Goal: Task Accomplishment & Management: Manage account settings

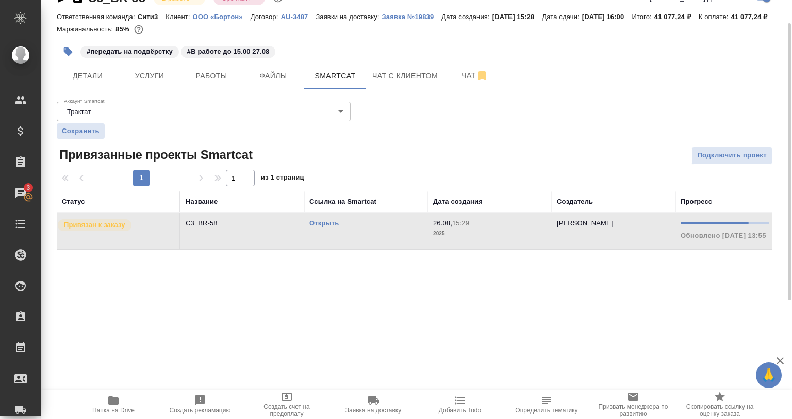
scroll to position [0, 171]
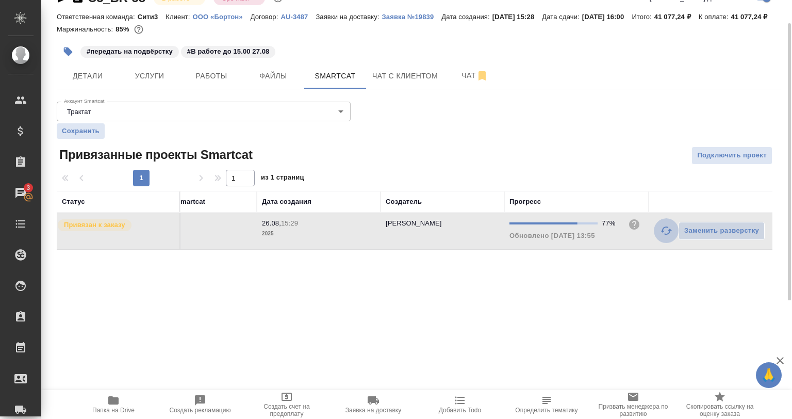
click at [666, 237] on icon "button" at bounding box center [666, 230] width 12 height 12
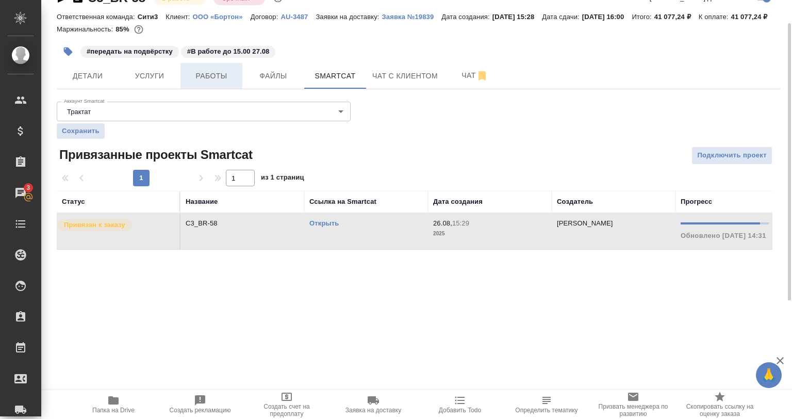
drag, startPoint x: 246, startPoint y: 97, endPoint x: 232, endPoint y: 89, distance: 16.2
click at [245, 89] on button "Файлы" at bounding box center [273, 76] width 62 height 26
click at [228, 83] on span "Работы" at bounding box center [212, 76] width 50 height 13
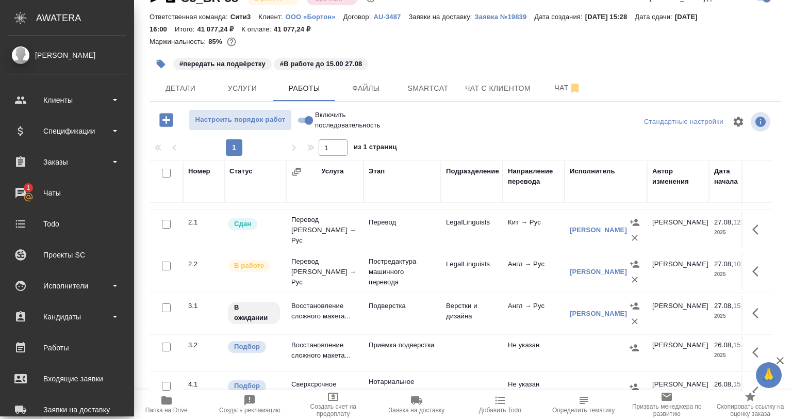
scroll to position [52, 0]
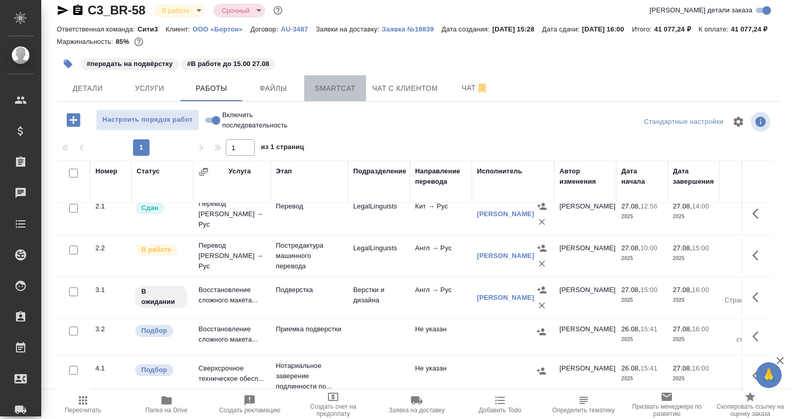
click at [349, 96] on button "Smartcat" at bounding box center [335, 88] width 62 height 26
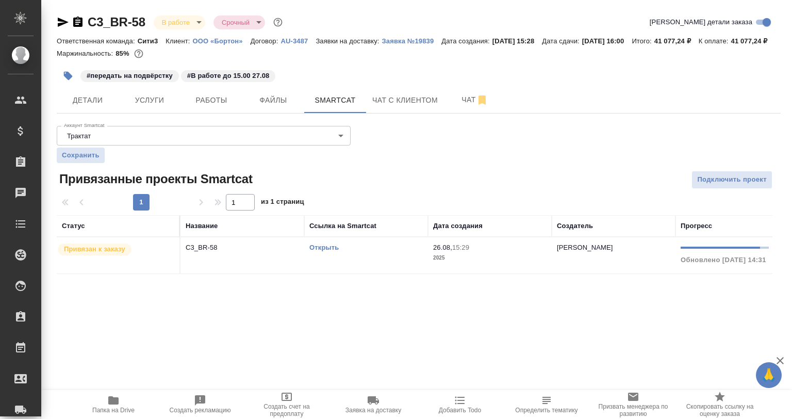
scroll to position [0, 171]
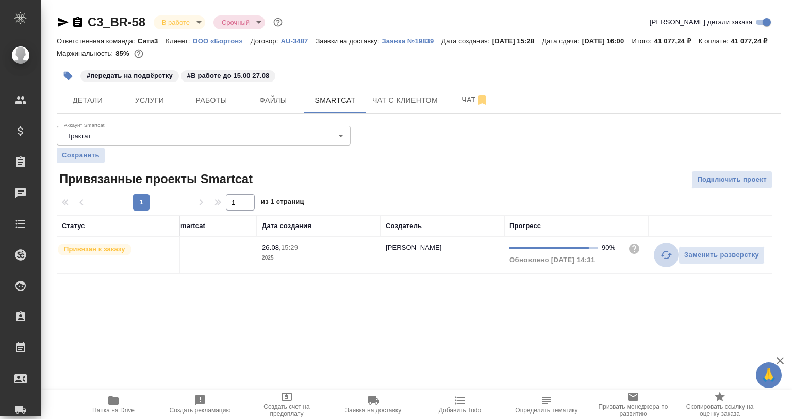
click at [668, 261] on icon "button" at bounding box center [666, 255] width 12 height 12
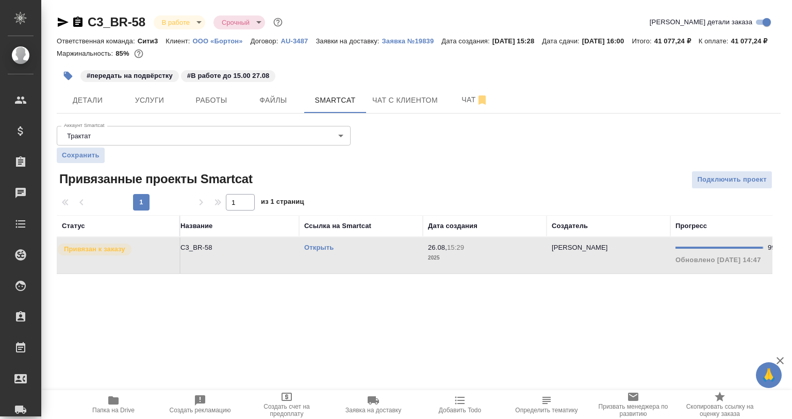
scroll to position [0, 0]
click at [237, 113] on button "Работы" at bounding box center [211, 100] width 62 height 26
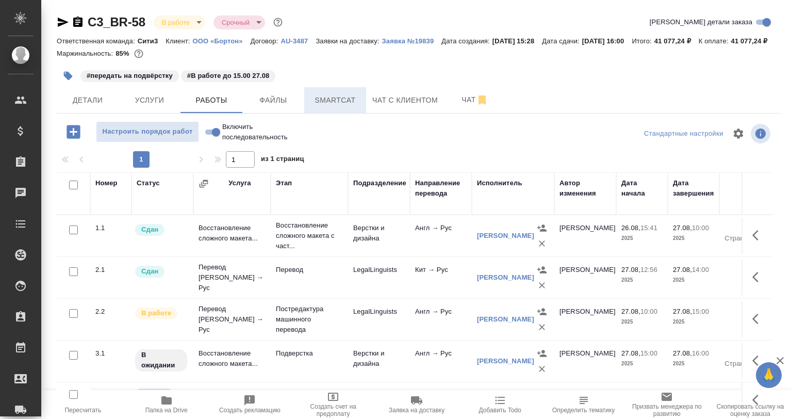
click at [321, 107] on span "Smartcat" at bounding box center [335, 100] width 50 height 13
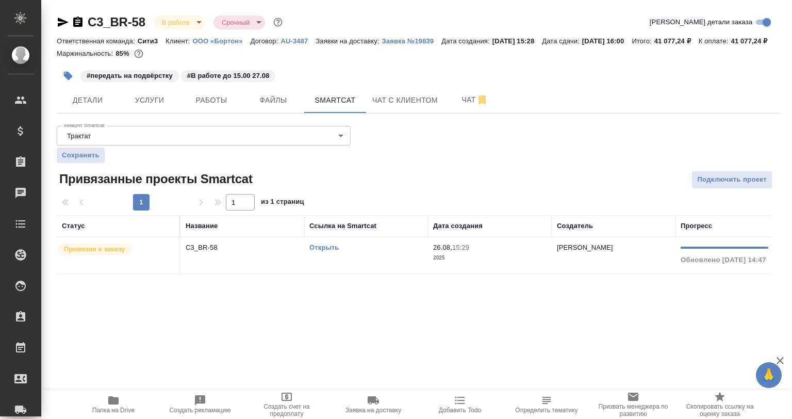
click at [264, 273] on td "C3_BR-58" at bounding box center [242, 255] width 124 height 36
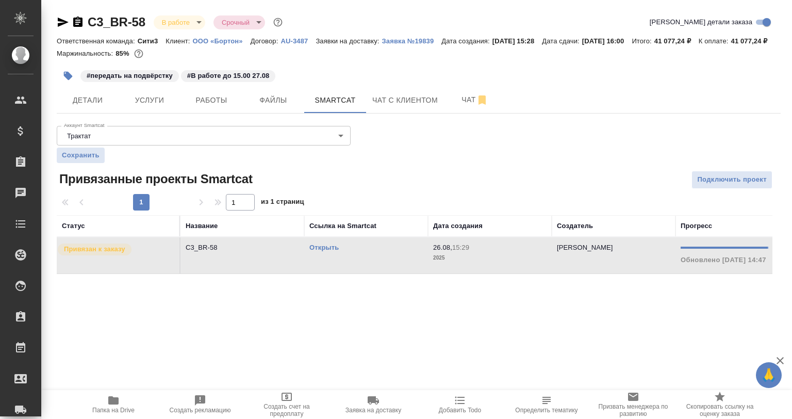
click at [264, 273] on td "C3_BR-58" at bounding box center [242, 255] width 124 height 36
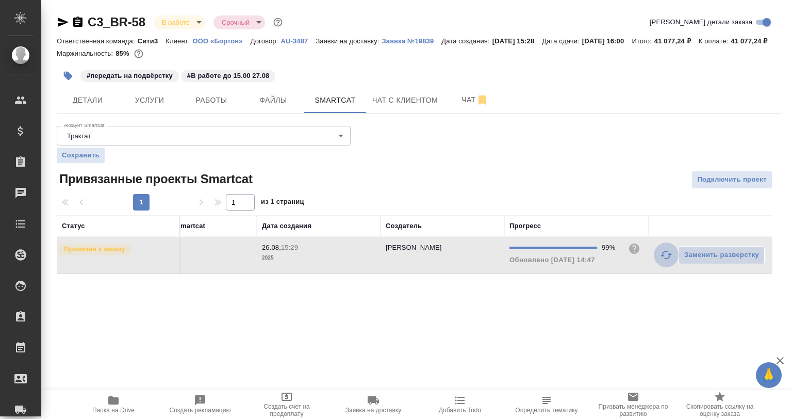
click at [663, 261] on icon "button" at bounding box center [666, 255] width 12 height 12
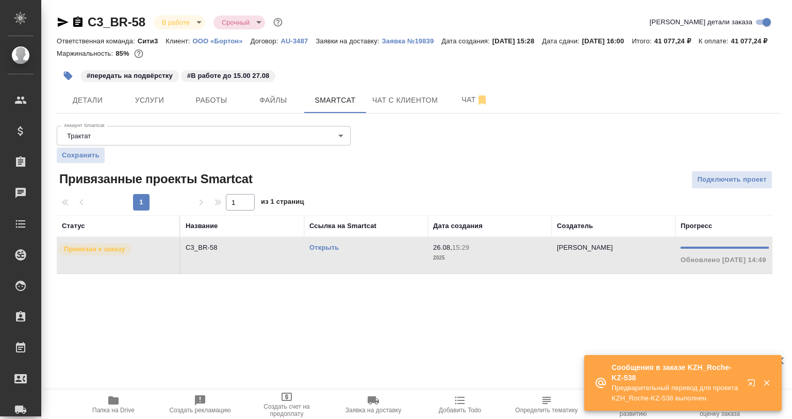
click at [764, 380] on icon "button" at bounding box center [767, 383] width 6 height 6
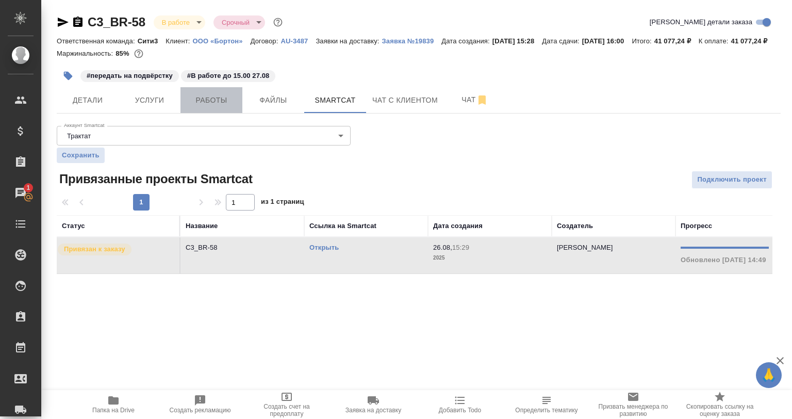
click at [220, 107] on span "Работы" at bounding box center [212, 100] width 50 height 13
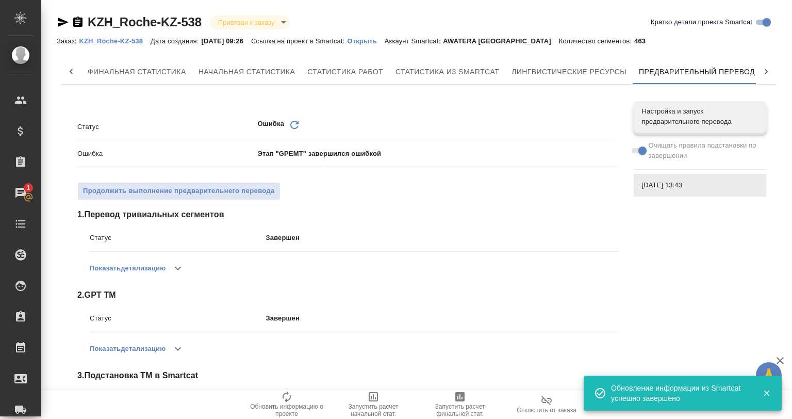
scroll to position [0, 5]
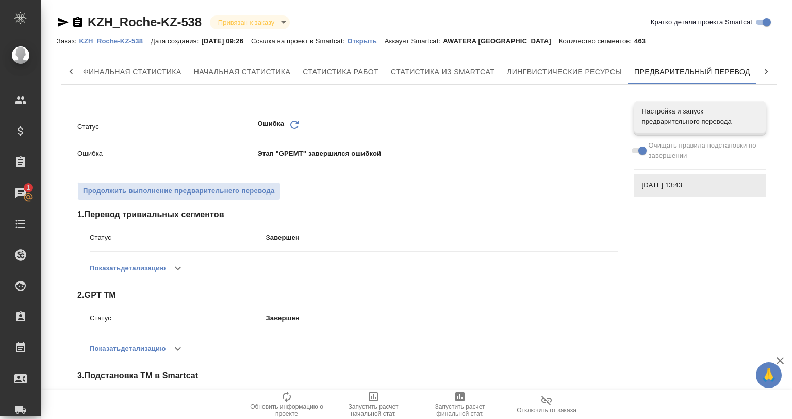
click at [639, 149] on span at bounding box center [638, 150] width 13 height 5
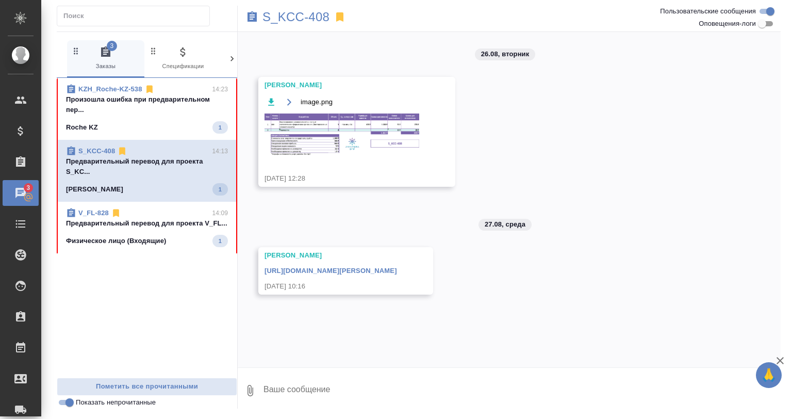
click at [184, 107] on p "Произошла ошибка при предварительном пер..." at bounding box center [147, 104] width 162 height 21
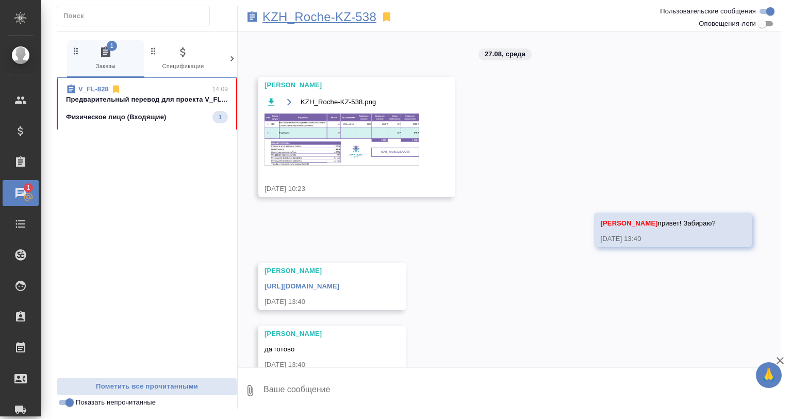
click at [321, 14] on p "KZH_Roche-KZ-538" at bounding box center [319, 17] width 114 height 10
click at [180, 109] on span "V_FL-828 14:09 Предварительный перевод для проекта V_FL... Физическое лицо (Вхо…" at bounding box center [147, 103] width 162 height 39
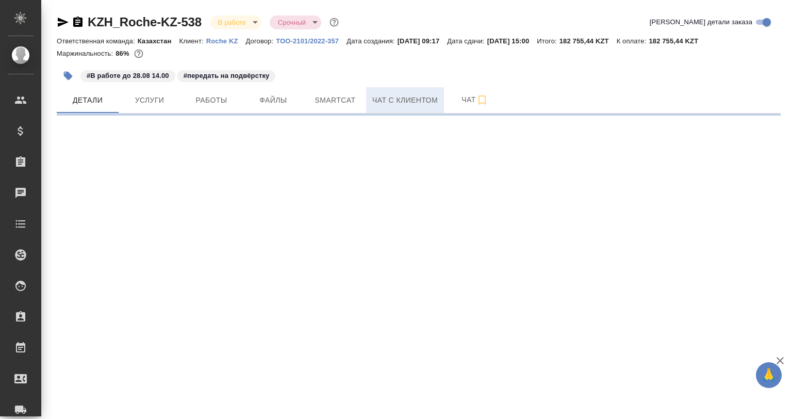
select select "RU"
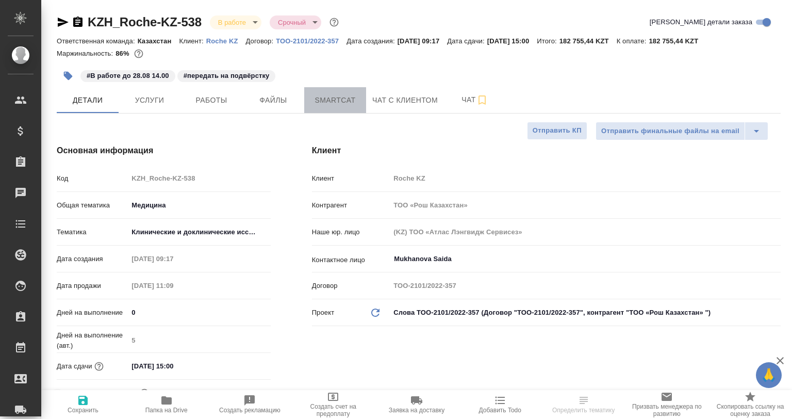
type textarea "x"
click at [349, 100] on span "Smartcat" at bounding box center [335, 100] width 50 height 13
type textarea "x"
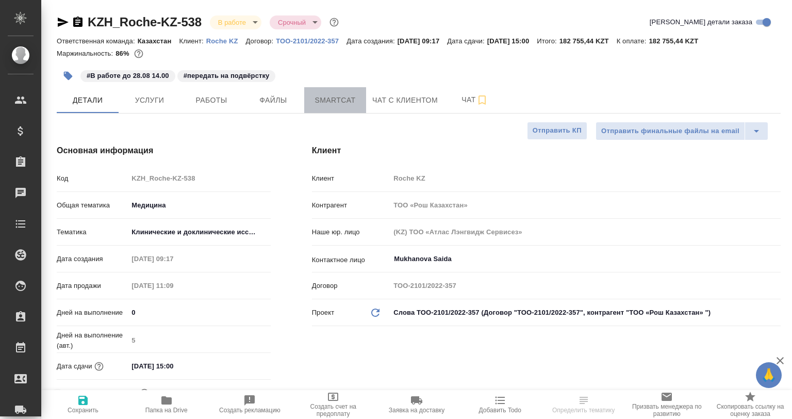
type textarea "x"
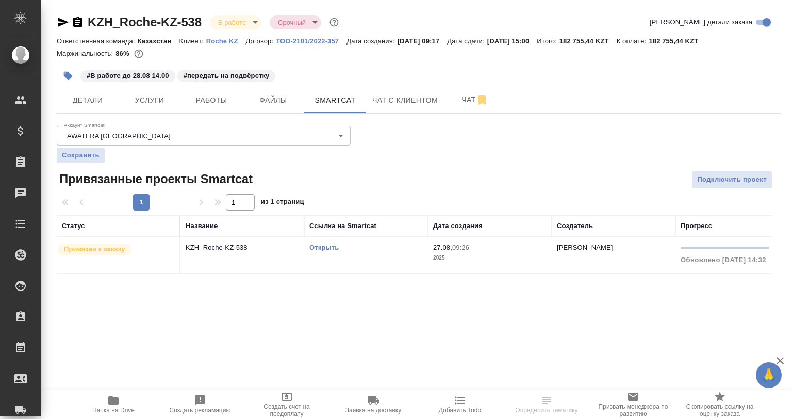
click at [274, 236] on th "Название" at bounding box center [242, 226] width 124 height 22
click at [280, 250] on p "KZH_Roche-KZ-538" at bounding box center [242, 247] width 113 height 10
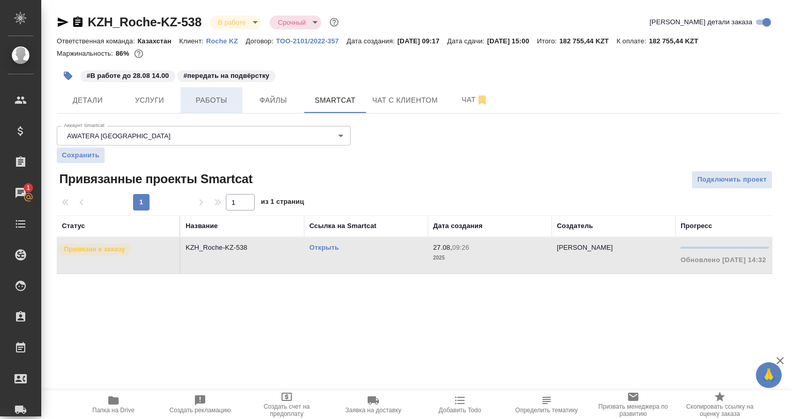
click at [215, 87] on button "Работы" at bounding box center [211, 100] width 62 height 26
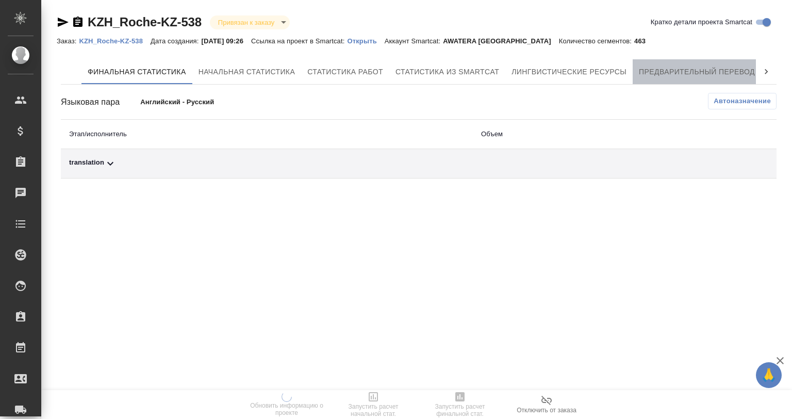
click at [653, 74] on span "Предварительный перевод" at bounding box center [697, 71] width 116 height 13
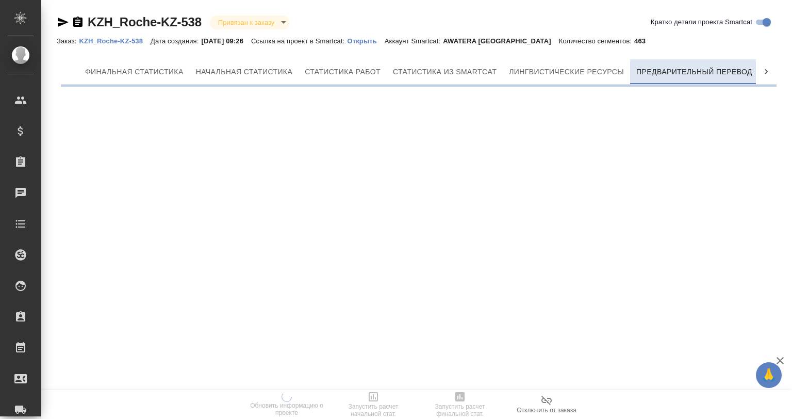
scroll to position [0, 5]
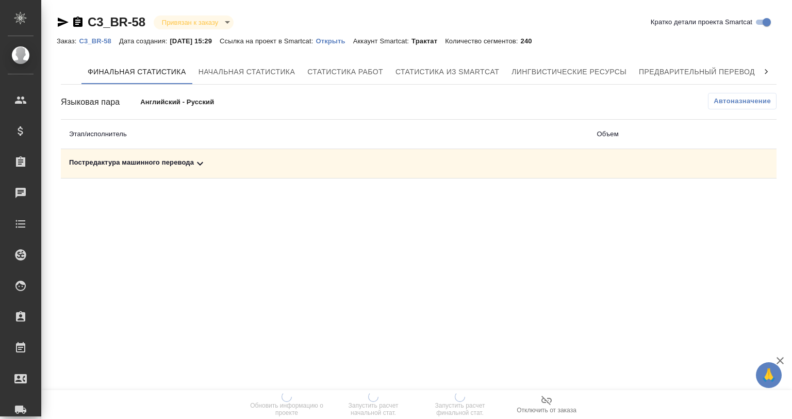
click at [179, 159] on div "Постредактура машинного перевода" at bounding box center [325, 163] width 512 height 12
click at [468, 411] on span "Запустить расчет финальной стат." at bounding box center [460, 410] width 74 height 14
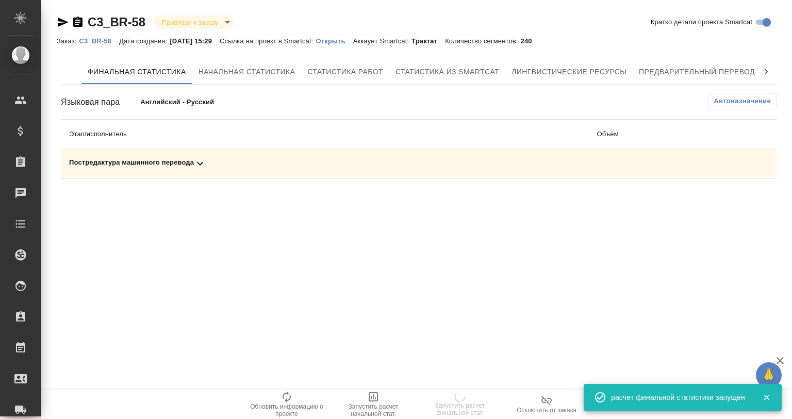
click at [218, 169] on div "Постредактура машинного перевода" at bounding box center [325, 163] width 512 height 12
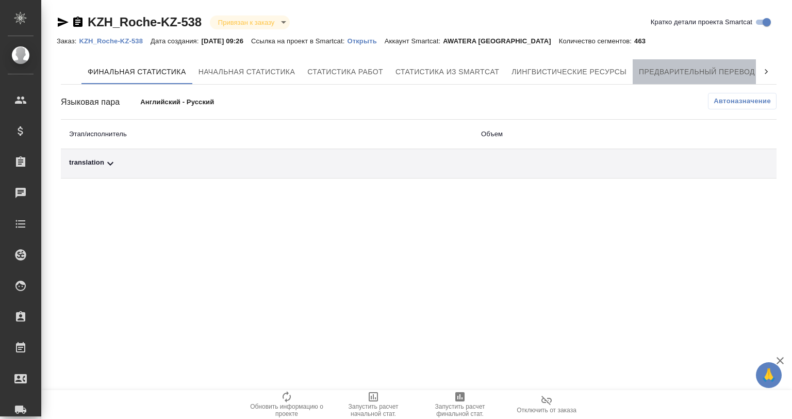
click at [697, 64] on button "Предварительный перевод" at bounding box center [697, 71] width 128 height 25
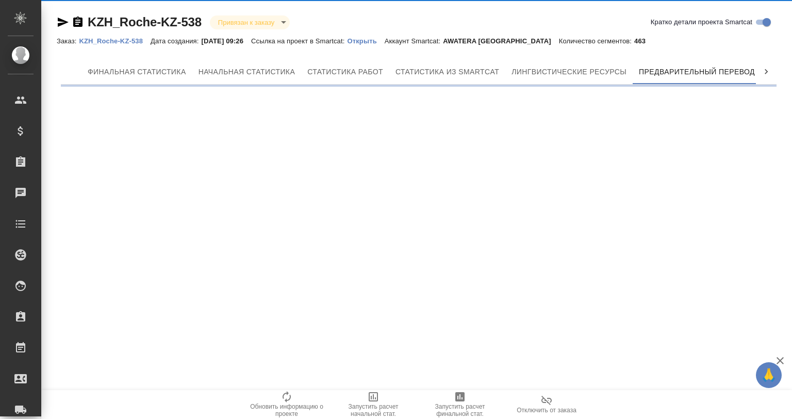
scroll to position [0, 5]
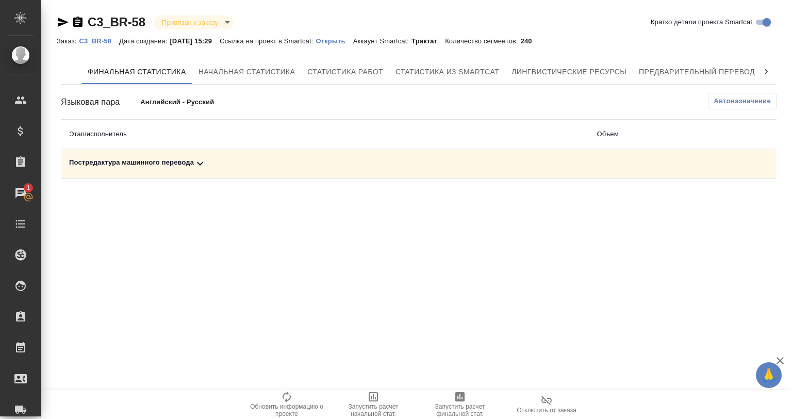
click at [258, 170] on td "Постредактура машинного перевода" at bounding box center [325, 163] width 528 height 29
click at [255, 158] on div "Постредактура машинного перевода" at bounding box center [325, 163] width 512 height 12
click at [740, 193] on button "button" at bounding box center [731, 199] width 25 height 25
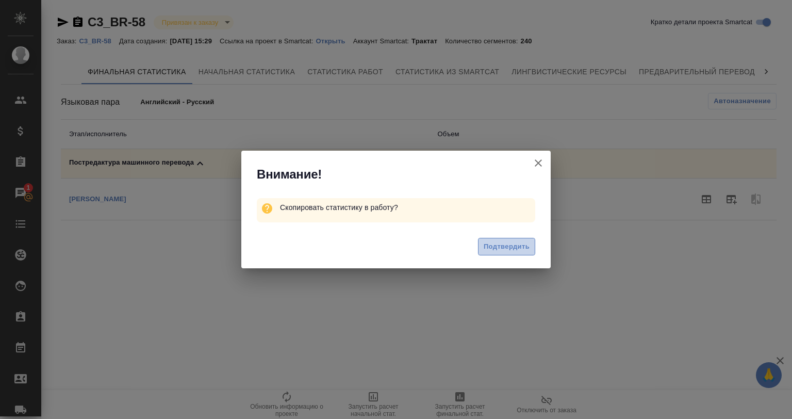
click at [508, 246] on span "Подтвердить" at bounding box center [507, 247] width 46 height 12
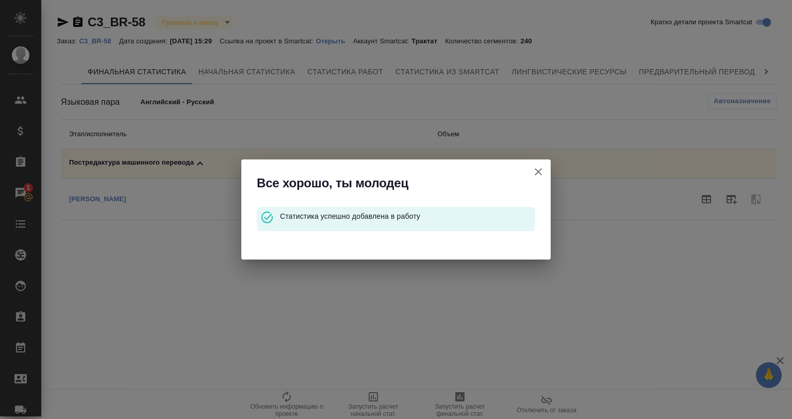
click at [539, 166] on icon "button" at bounding box center [538, 172] width 12 height 12
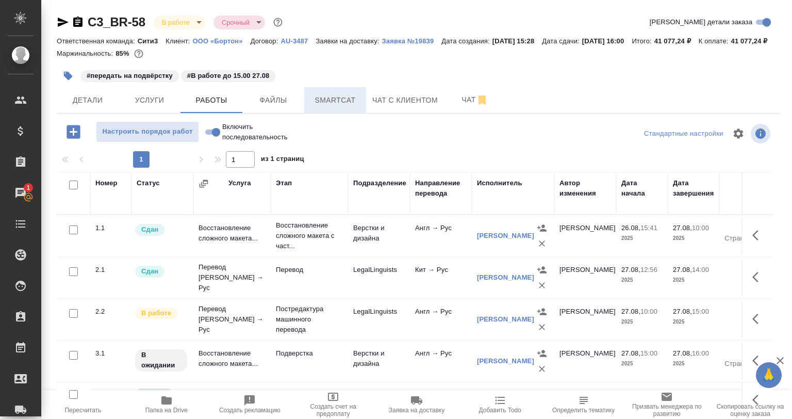
click at [312, 103] on button "Smartcat" at bounding box center [335, 100] width 62 height 26
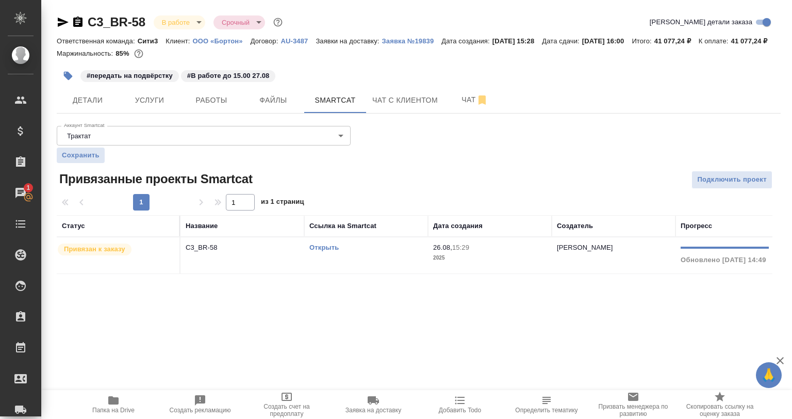
scroll to position [0, 171]
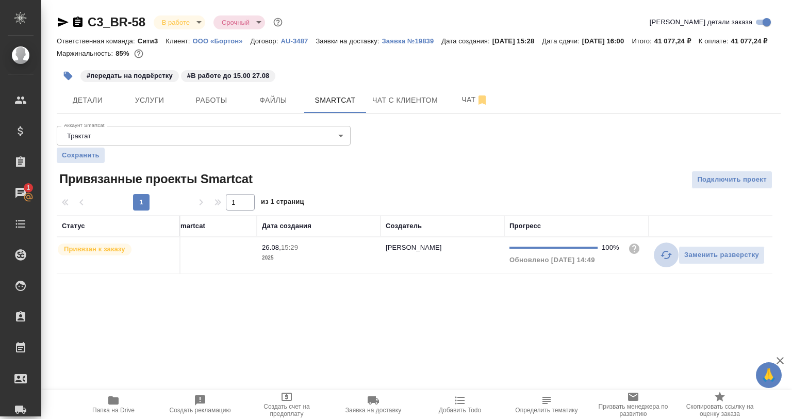
click at [656, 267] on button "button" at bounding box center [666, 254] width 25 height 25
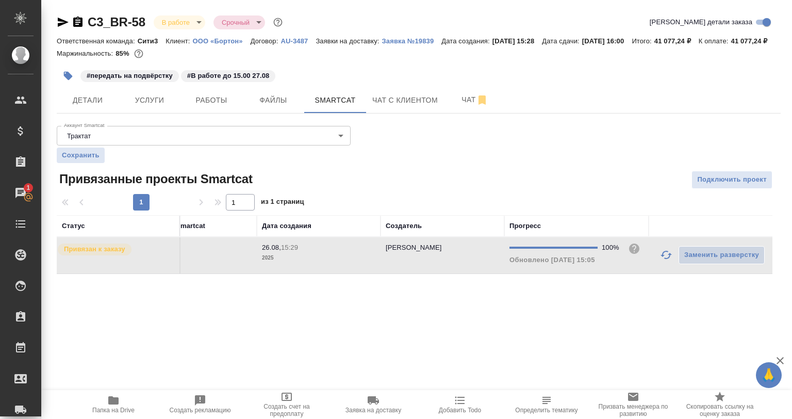
scroll to position [0, 0]
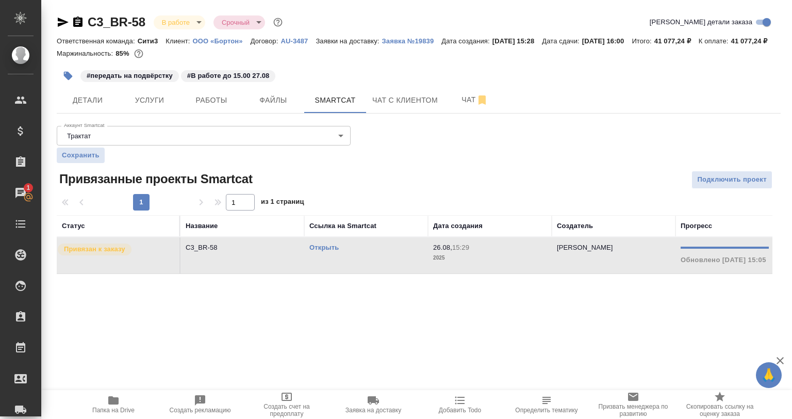
click at [205, 87] on div "#передать на подвёрстку #В работе до 15.00 27.08" at bounding box center [298, 75] width 483 height 23
click at [205, 105] on button "Работы" at bounding box center [211, 100] width 62 height 26
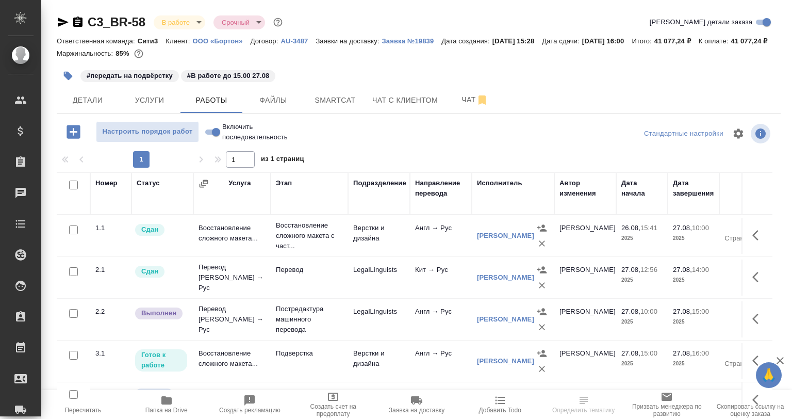
click at [300, 378] on td "Подверстка" at bounding box center [309, 361] width 77 height 36
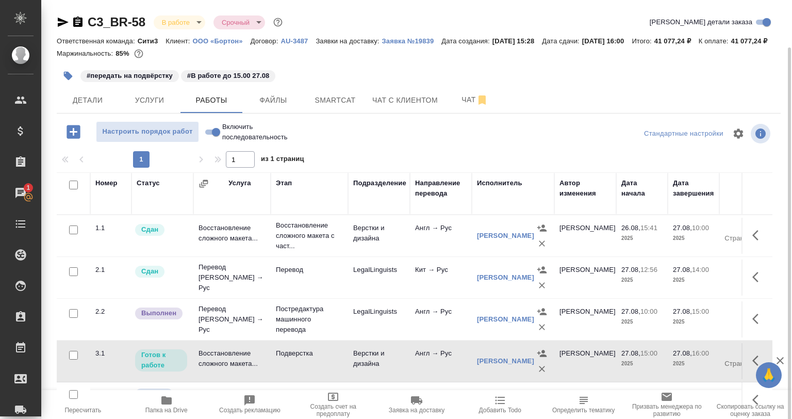
scroll to position [63, 0]
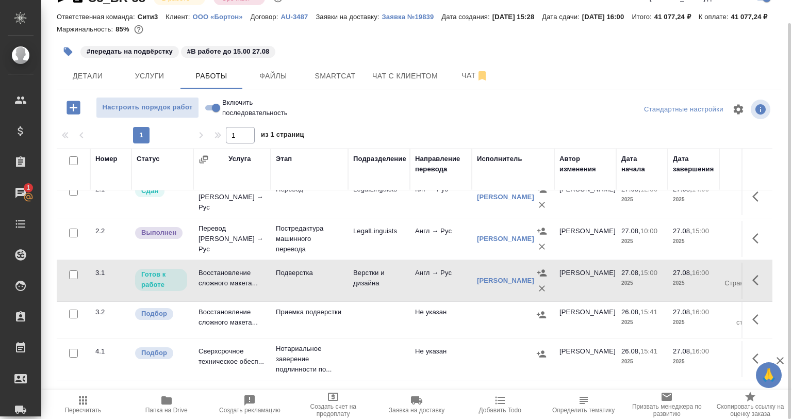
click at [752, 285] on icon "button" at bounding box center [758, 280] width 12 height 12
click at [677, 286] on icon "button" at bounding box center [683, 280] width 12 height 12
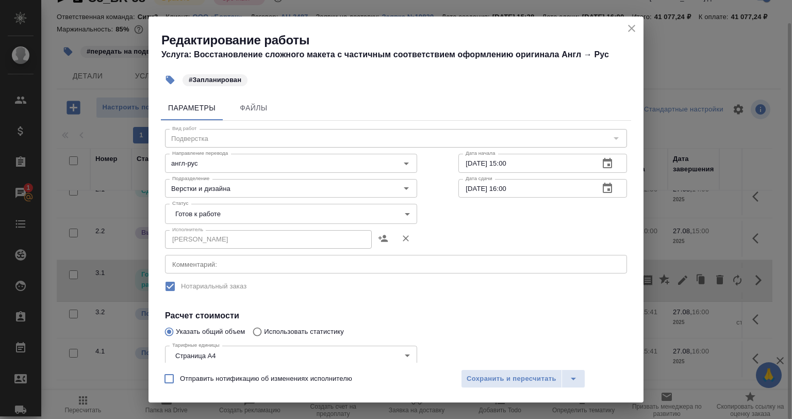
click at [228, 259] on div "x Комментарий:" at bounding box center [396, 264] width 462 height 19
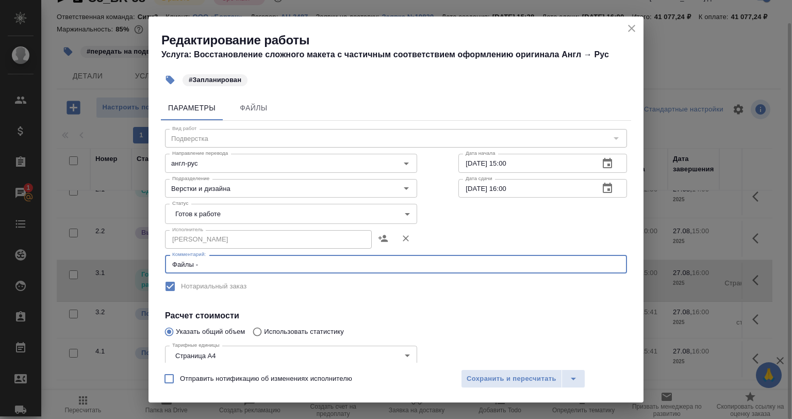
paste textarea "340489721"
drag, startPoint x: 231, startPoint y: 271, endPoint x: 200, endPoint y: 272, distance: 31.0
click at [200, 272] on div "Файлы - 340489721 x Комментарий:" at bounding box center [396, 264] width 462 height 19
paste textarea "https://drive.awatera.com/s/Qf3ot48jaWrfJZj"
type textarea "Файлы - https://drive.awatera.com/s/Qf3ot48jaWrfJZj"
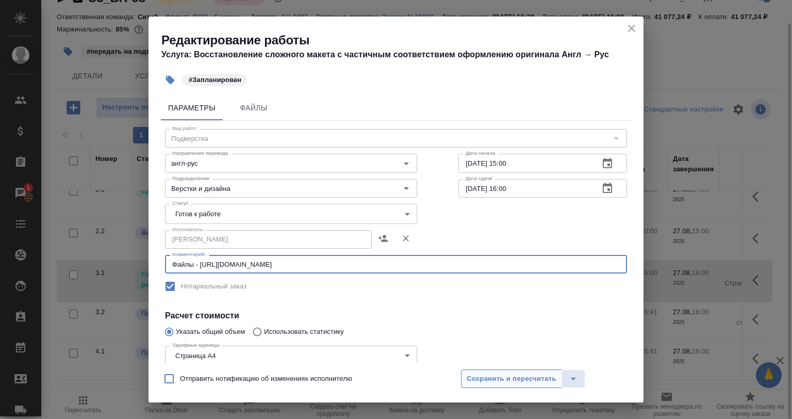
click at [461, 384] on div "Отправить нотификацию об изменениях исполнителю Сохранить и пересчитать" at bounding box center [396, 383] width 495 height 40
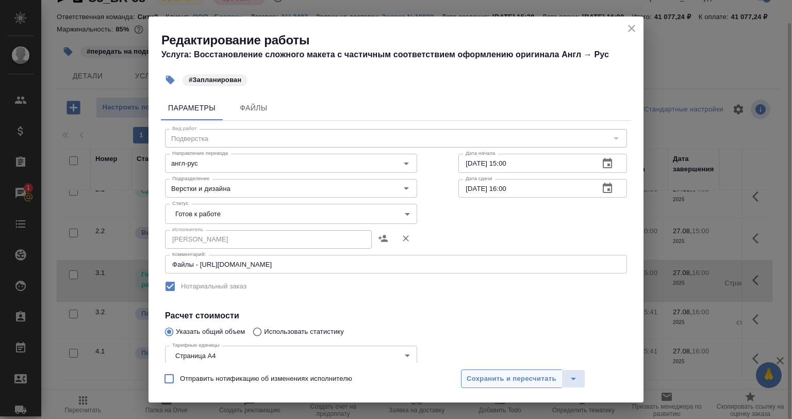
click at [470, 378] on span "Сохранить и пересчитать" at bounding box center [512, 379] width 90 height 12
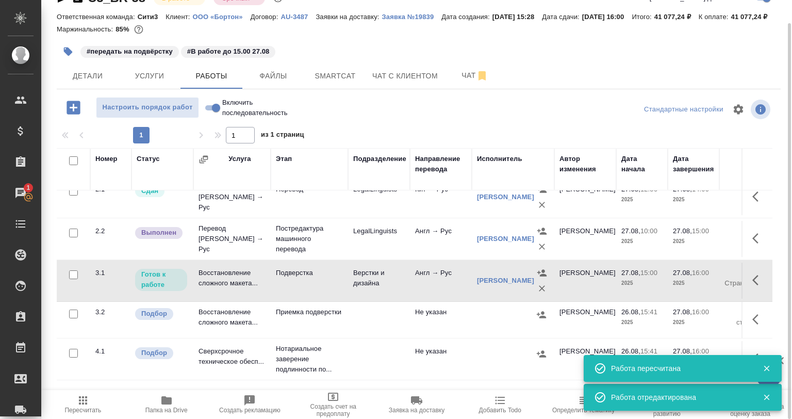
click at [68, 63] on button "button" at bounding box center [68, 51] width 23 height 23
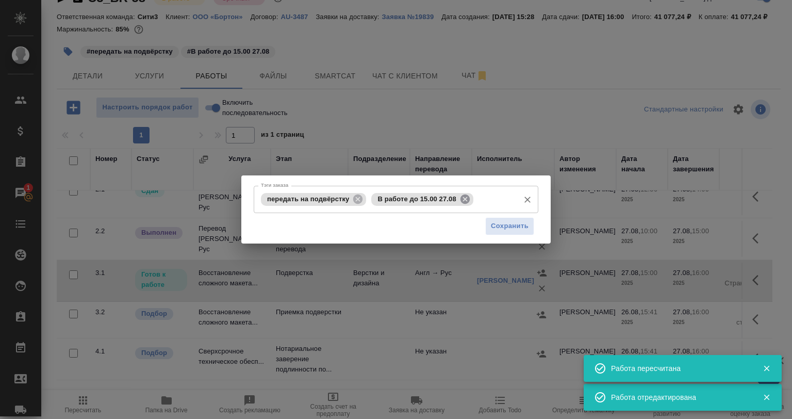
click at [467, 199] on icon at bounding box center [464, 198] width 9 height 9
click at [363, 198] on icon at bounding box center [357, 198] width 9 height 9
click at [369, 199] on input "Тэги заказа" at bounding box center [441, 199] width 145 height 18
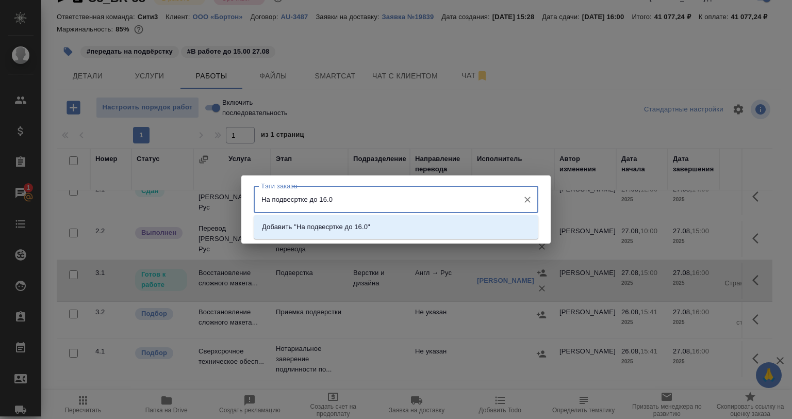
type input "На подвесртке до 16.00"
click at [382, 231] on li "Добавить "На подвесртке до 16.00"" at bounding box center [396, 227] width 285 height 19
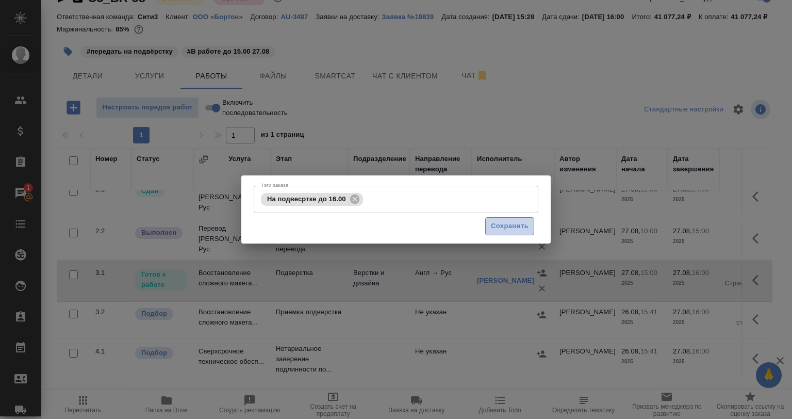
click at [513, 225] on span "Сохранить" at bounding box center [510, 226] width 38 height 12
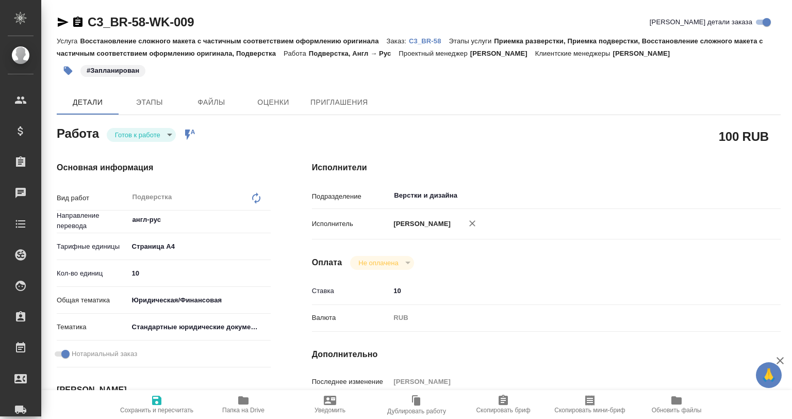
type textarea "x"
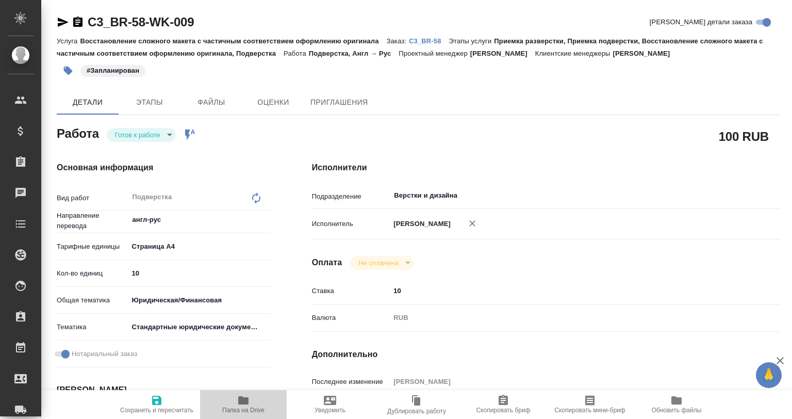
click at [237, 403] on span "Папка на Drive" at bounding box center [243, 404] width 74 height 20
type textarea "x"
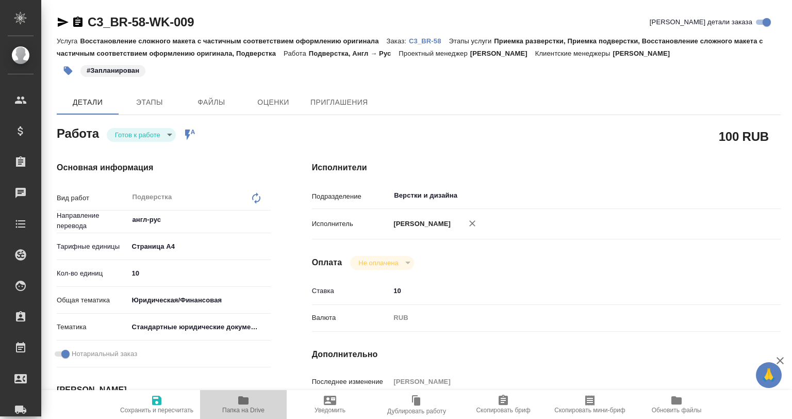
type textarea "x"
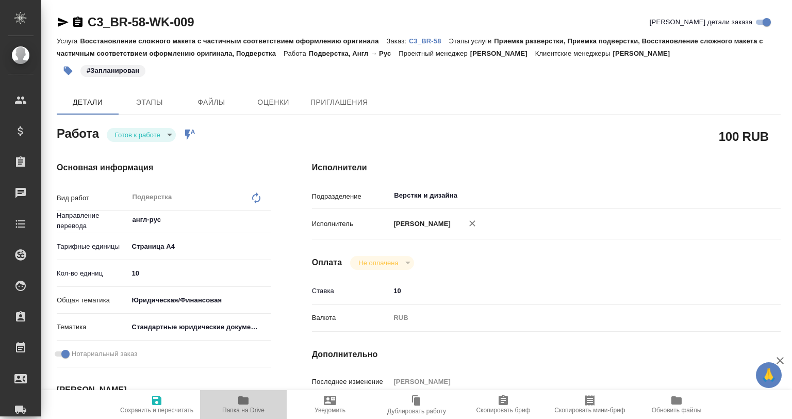
type textarea "x"
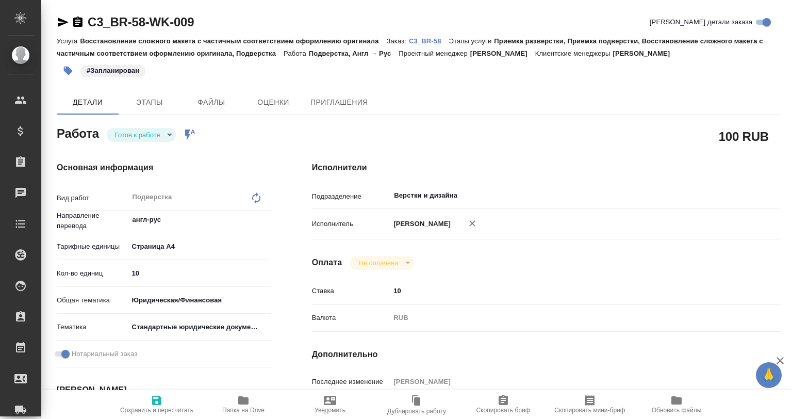
type textarea "x"
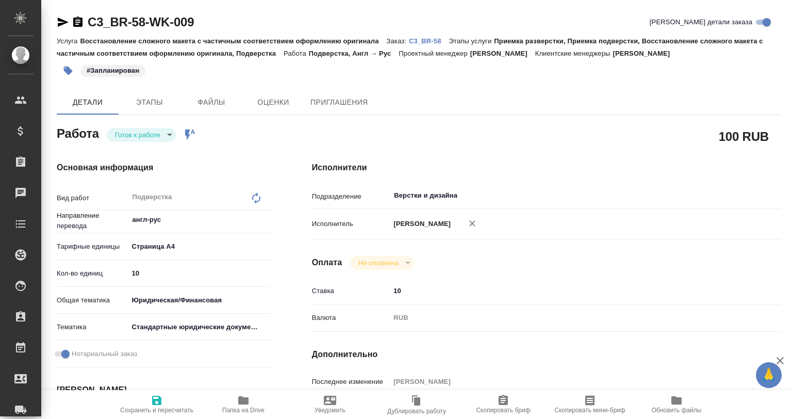
type textarea "x"
click at [673, 402] on icon "button" at bounding box center [676, 400] width 10 height 8
type textarea "x"
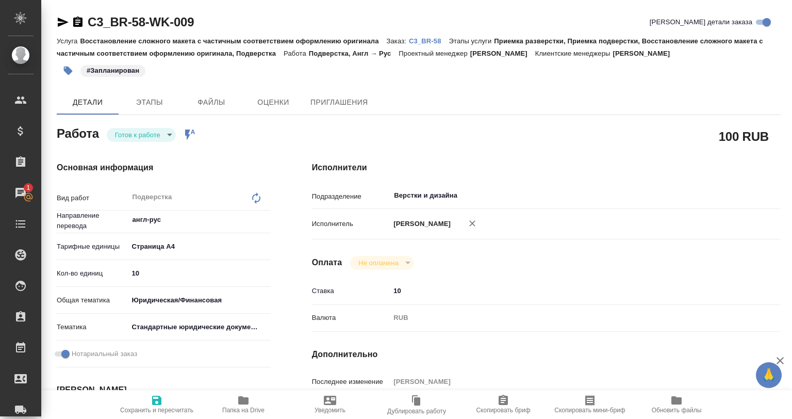
type textarea "x"
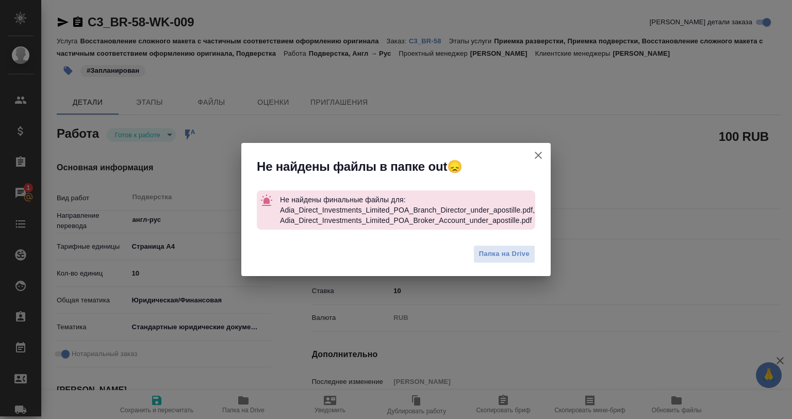
click at [539, 155] on icon "button" at bounding box center [538, 155] width 12 height 12
type textarea "x"
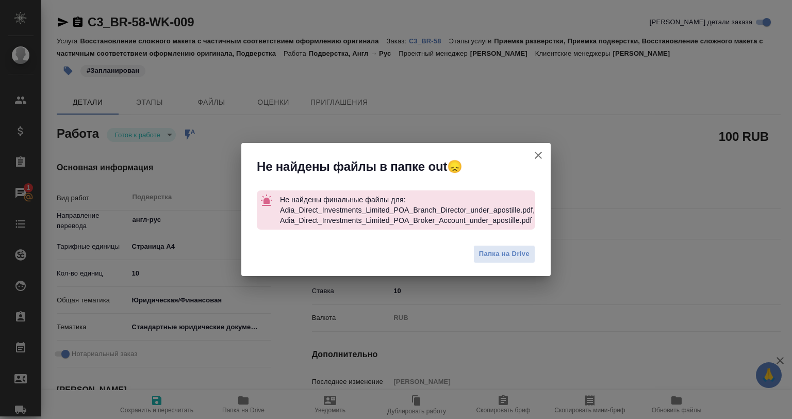
type textarea "x"
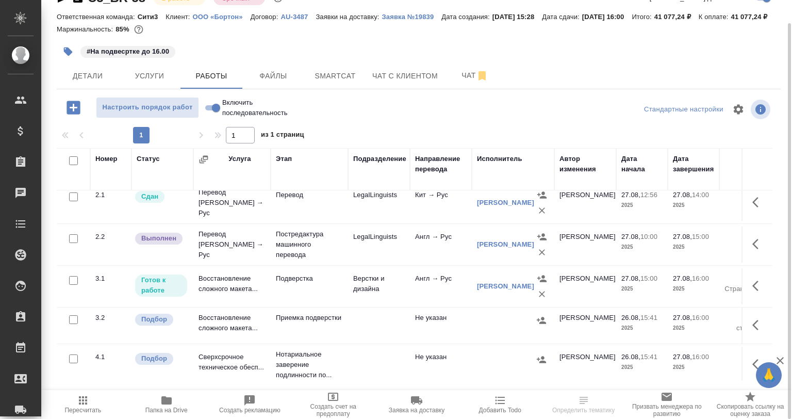
scroll to position [52, 0]
click at [746, 252] on button "button" at bounding box center [758, 242] width 25 height 25
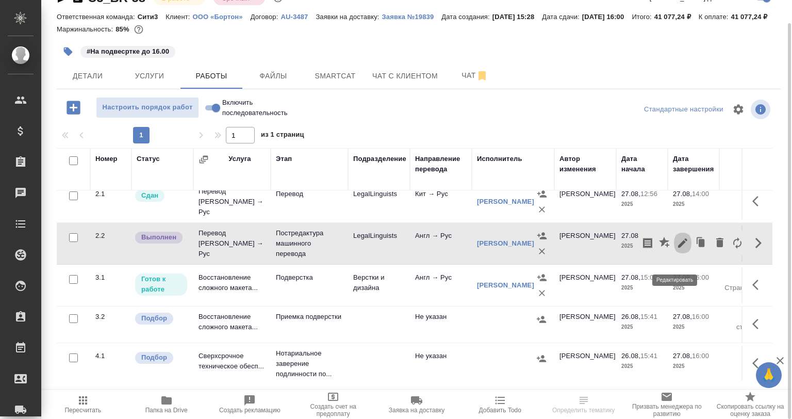
click at [677, 249] on icon "button" at bounding box center [683, 243] width 12 height 12
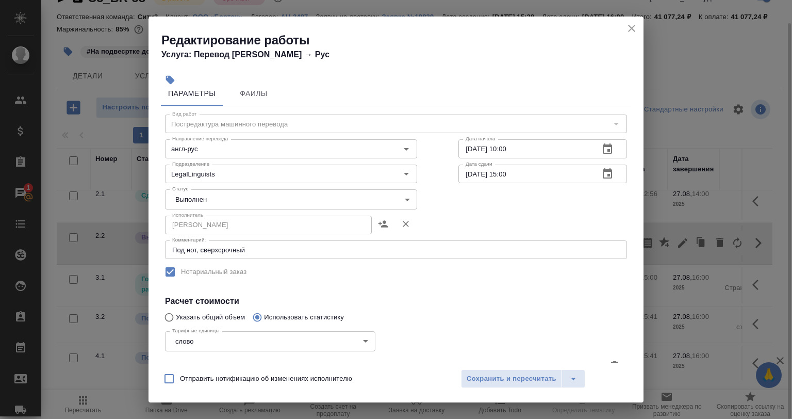
scroll to position [11, 0]
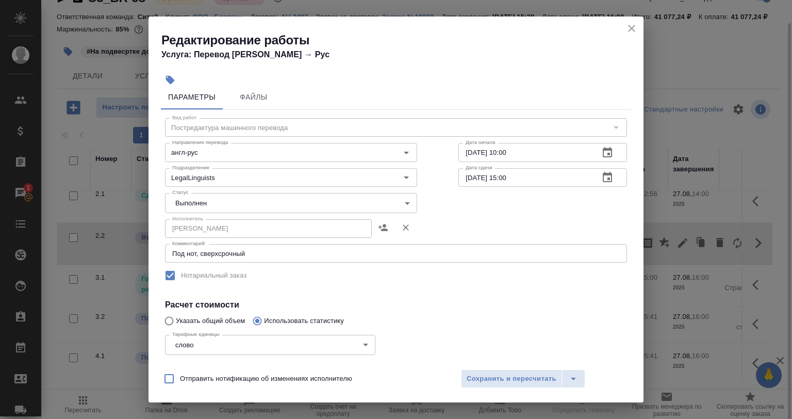
click at [218, 199] on body "🙏 .cls-1 fill:#fff; AWATERA Babkina Anastasiya Клиенты Спецификации Заказы 1 Ча…" at bounding box center [396, 209] width 792 height 419
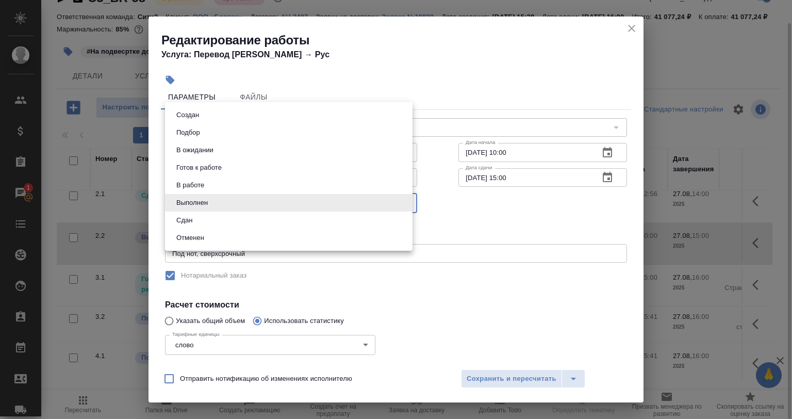
click at [212, 217] on li "Сдан" at bounding box center [289, 220] width 248 height 18
type input "closed"
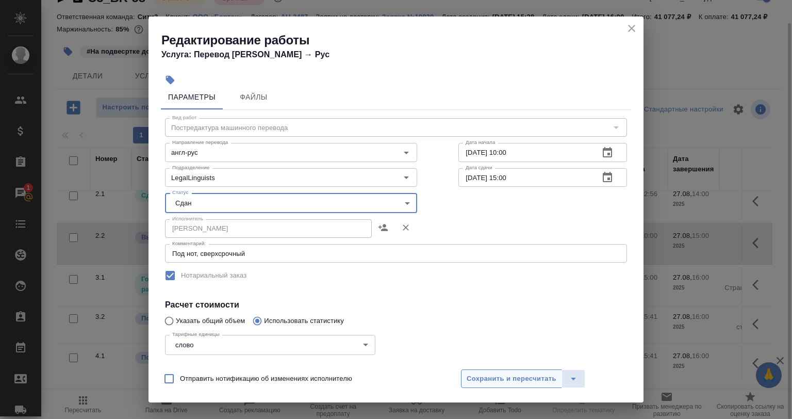
click at [535, 384] on button "Сохранить и пересчитать" at bounding box center [511, 378] width 101 height 19
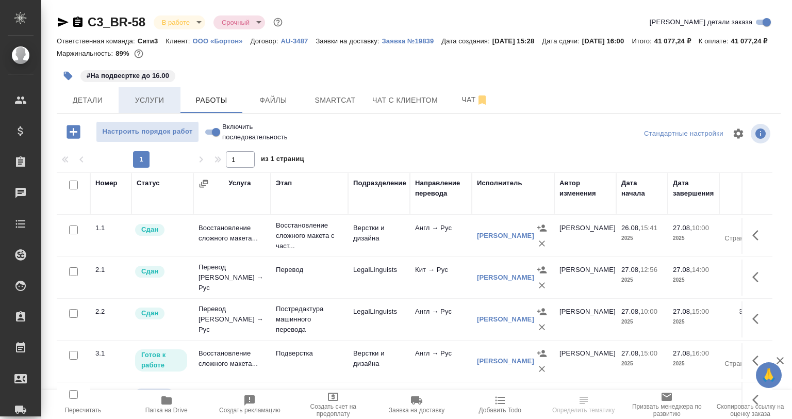
click at [155, 105] on button "Услуги" at bounding box center [150, 100] width 62 height 26
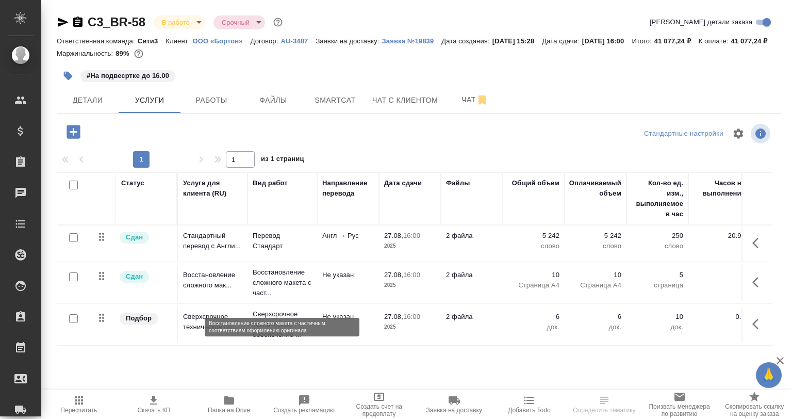
scroll to position [14, 0]
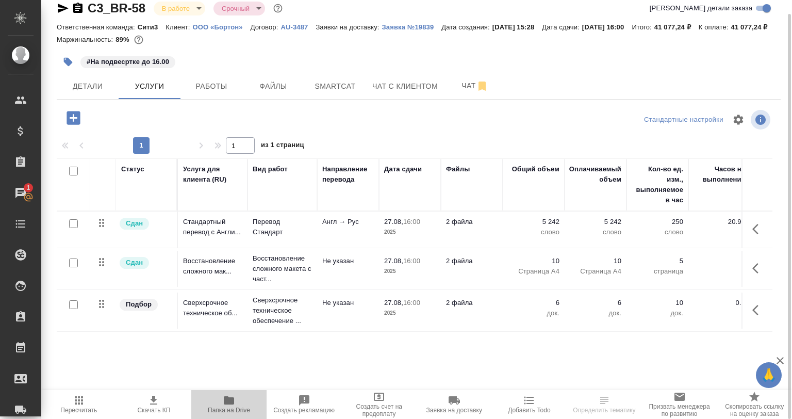
drag, startPoint x: 265, startPoint y: 390, endPoint x: 279, endPoint y: 389, distance: 15.0
click at [279, 380] on div "Стандартные настройки 1 1 из 1 страниц Статус Услуга для клиента (RU) Вид работ…" at bounding box center [419, 243] width 724 height 273
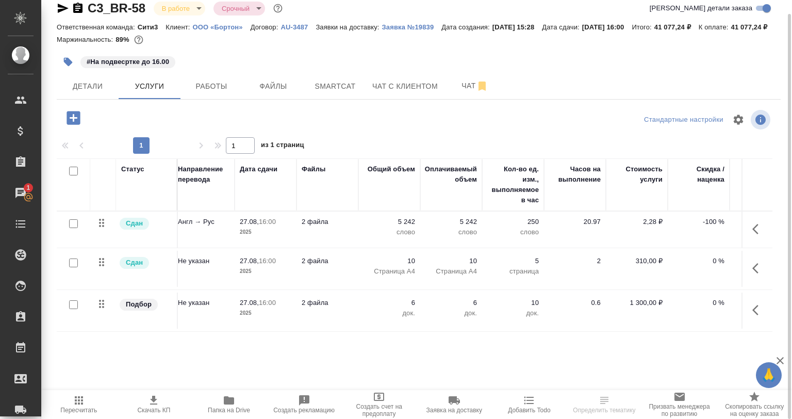
scroll to position [0, 0]
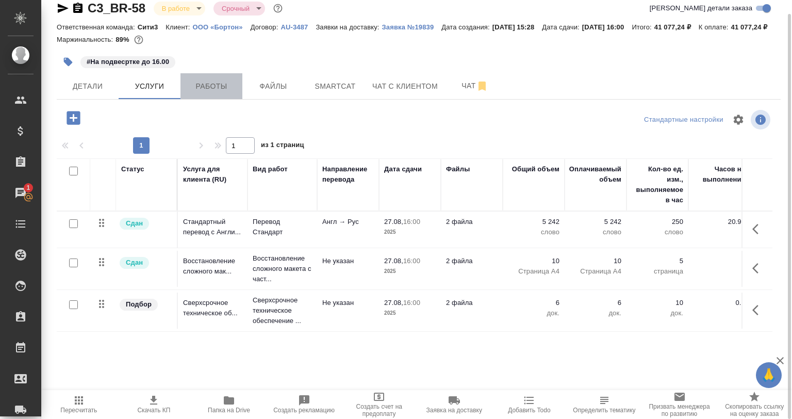
click at [187, 93] on span "Работы" at bounding box center [212, 86] width 50 height 13
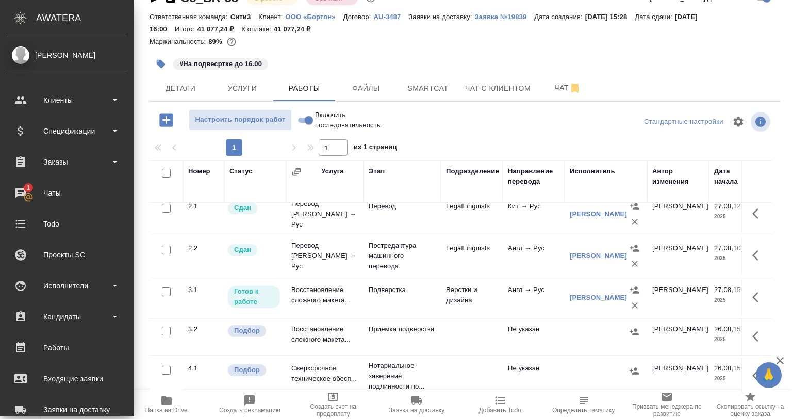
scroll to position [63, 0]
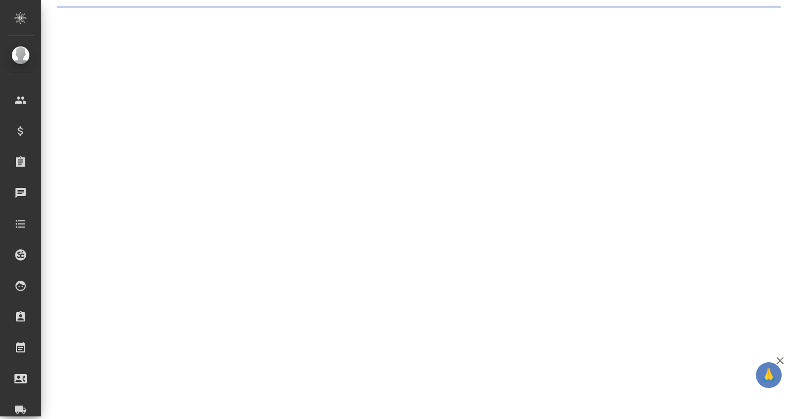
select select "RU"
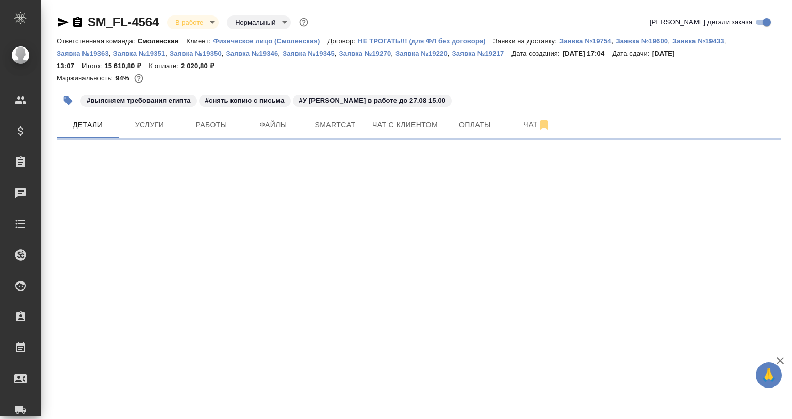
select select "RU"
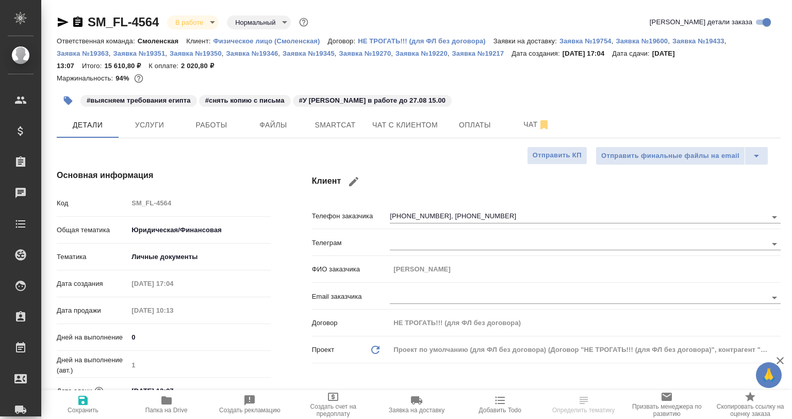
type textarea "x"
click at [192, 408] on span "Папка на Drive" at bounding box center [166, 404] width 71 height 20
type textarea "x"
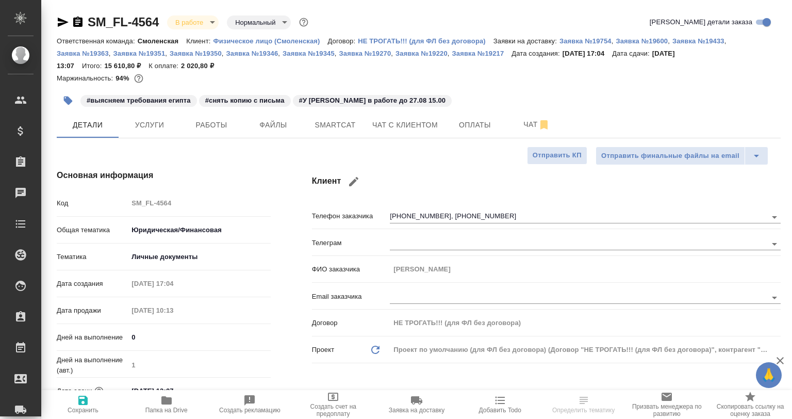
type textarea "x"
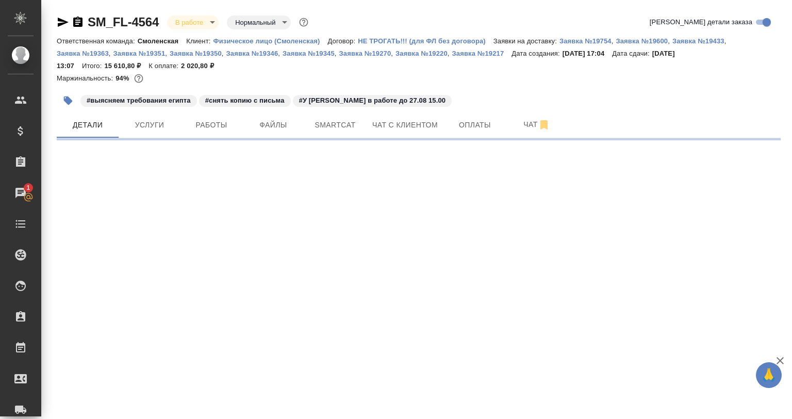
select select "RU"
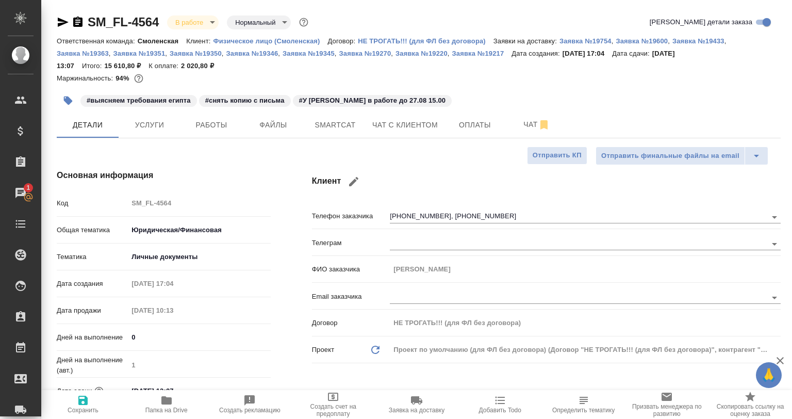
type textarea "x"
click at [241, 135] on button "Работы" at bounding box center [211, 125] width 62 height 26
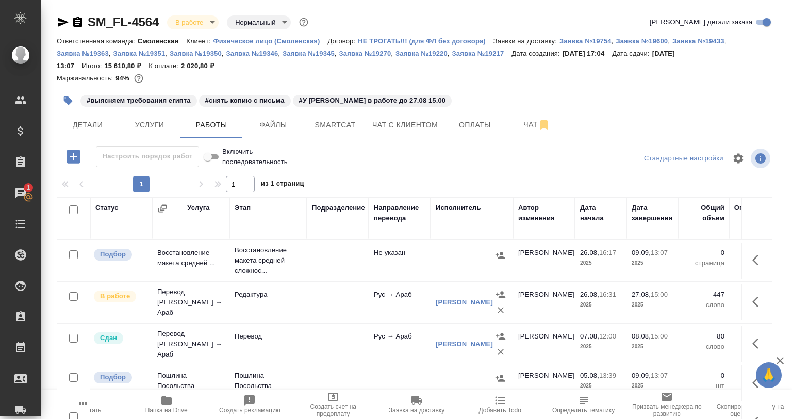
click at [752, 305] on icon "button" at bounding box center [758, 301] width 12 height 12
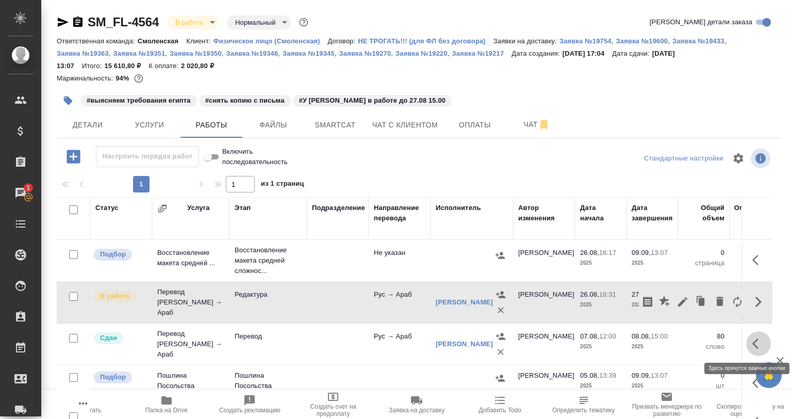
click at [752, 341] on icon "button" at bounding box center [758, 343] width 12 height 12
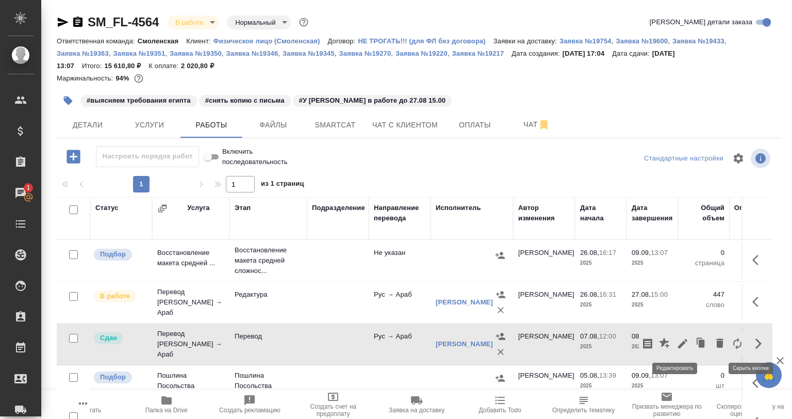
click at [677, 341] on icon "button" at bounding box center [683, 343] width 12 height 12
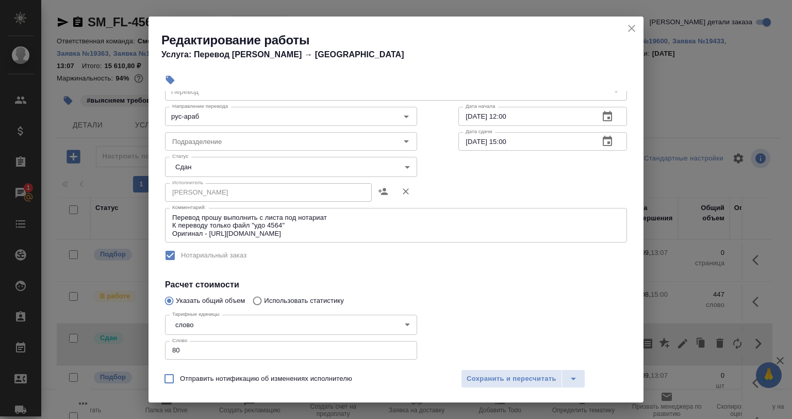
scroll to position [52, 0]
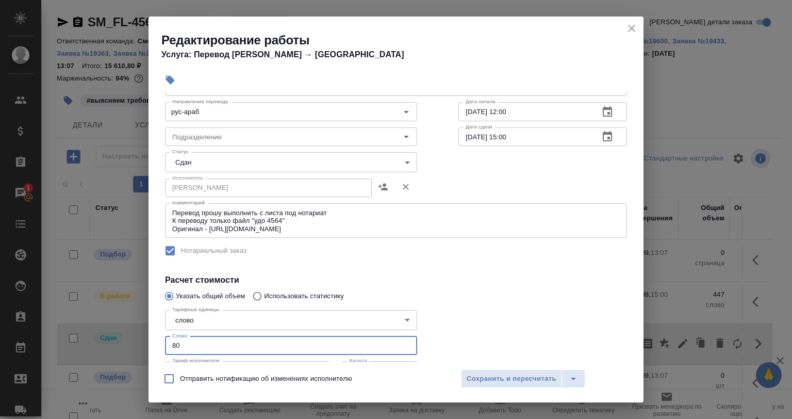
drag, startPoint x: 165, startPoint y: 348, endPoint x: 154, endPoint y: 348, distance: 11.3
click at [154, 348] on div "Параметры Файлы Вид работ Перевод Вид работ Направление перевода рус-араб Напра…" at bounding box center [396, 226] width 495 height 271
click at [276, 269] on div "Вид работ Перевод Вид работ Направление перевода рус-араб Направление перевода …" at bounding box center [396, 266] width 470 height 395
drag, startPoint x: 183, startPoint y: 348, endPoint x: 176, endPoint y: 345, distance: 7.9
click at [176, 345] on input "165" at bounding box center [291, 345] width 252 height 19
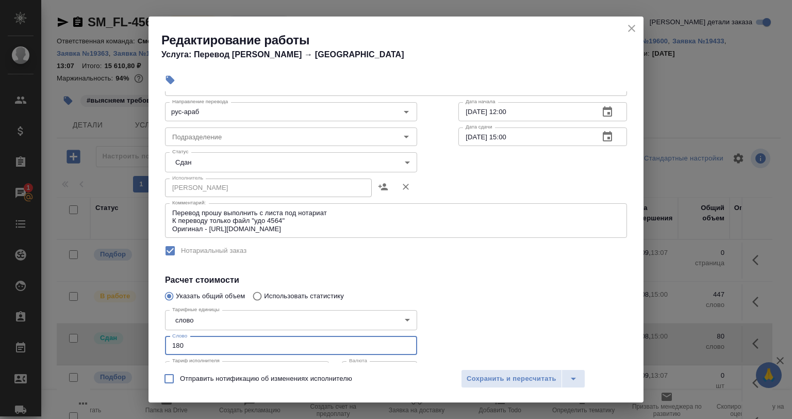
type input "180"
click at [288, 270] on div "Вид работ Перевод Вид работ Направление перевода рус-араб Направление перевода …" at bounding box center [396, 266] width 470 height 395
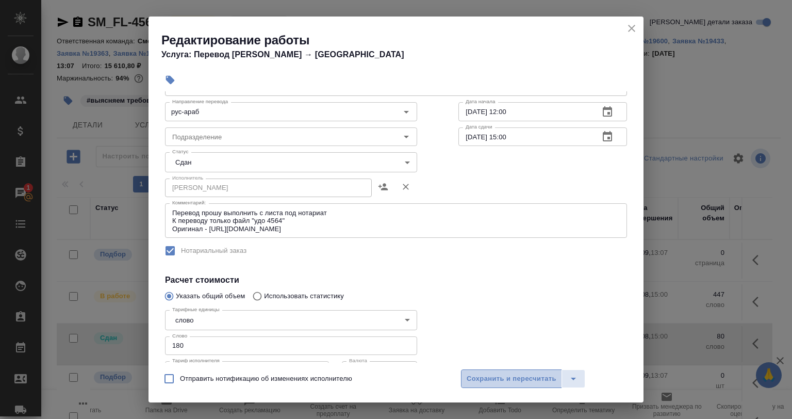
click at [480, 374] on span "Сохранить и пересчитать" at bounding box center [512, 379] width 90 height 12
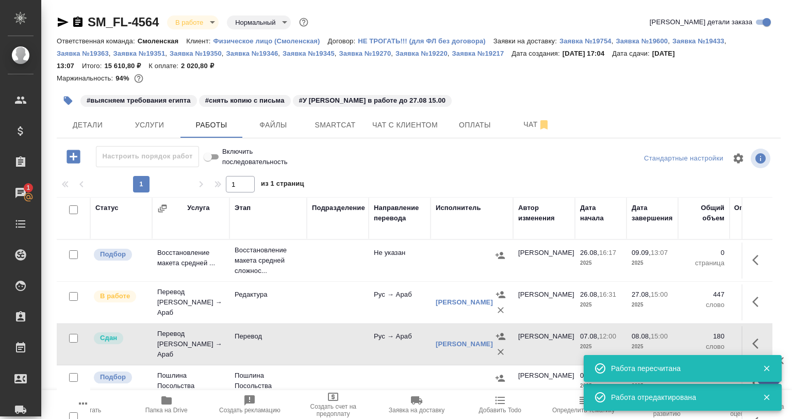
click at [311, 305] on td at bounding box center [338, 302] width 62 height 36
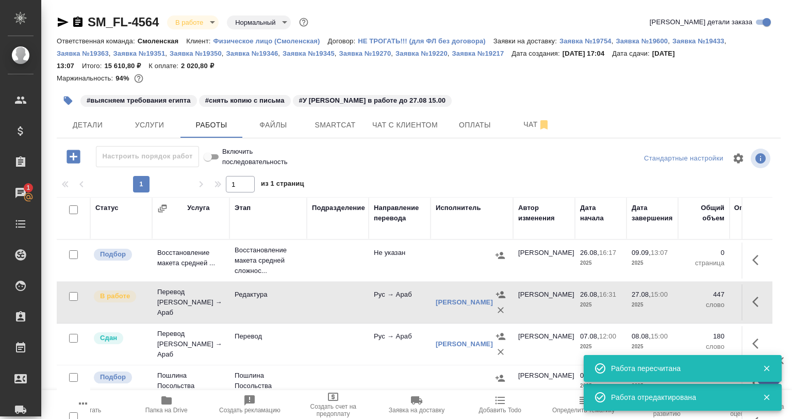
click at [343, 157] on div at bounding box center [418, 158] width 241 height 25
click at [753, 299] on icon "button" at bounding box center [758, 301] width 12 height 12
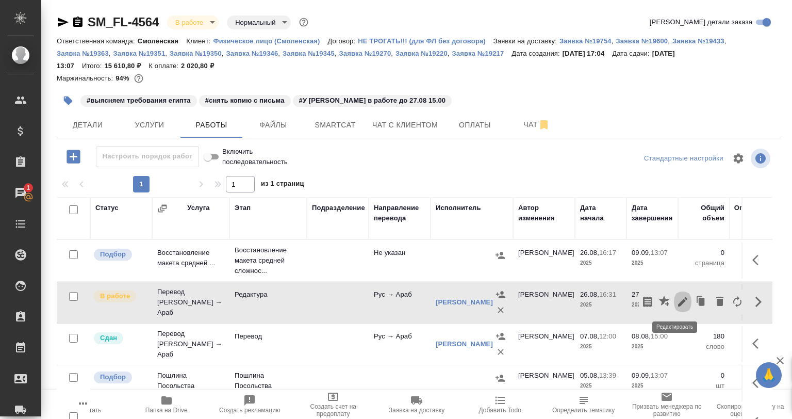
click at [677, 299] on icon "button" at bounding box center [683, 301] width 12 height 12
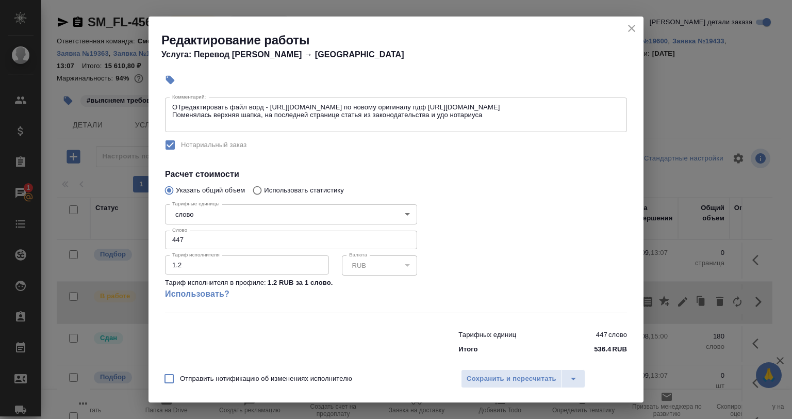
scroll to position [169, 0]
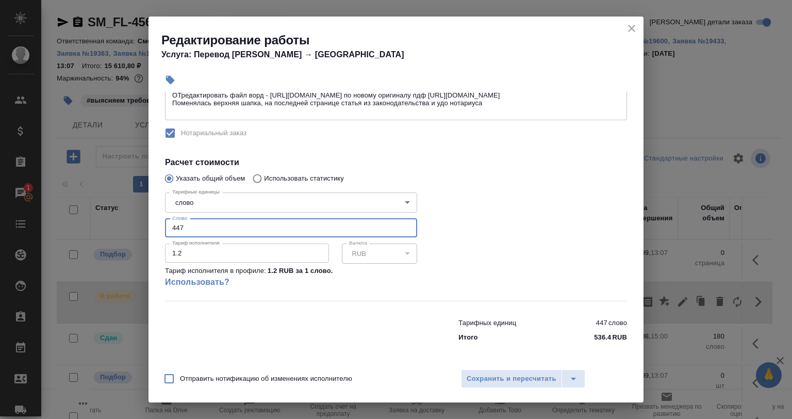
drag, startPoint x: 188, startPoint y: 233, endPoint x: 169, endPoint y: 229, distance: 20.0
click at [169, 229] on input "447" at bounding box center [291, 228] width 252 height 19
type input "6"
click at [491, 257] on div at bounding box center [543, 244] width 210 height 153
click at [298, 328] on div at bounding box center [290, 327] width 293 height 41
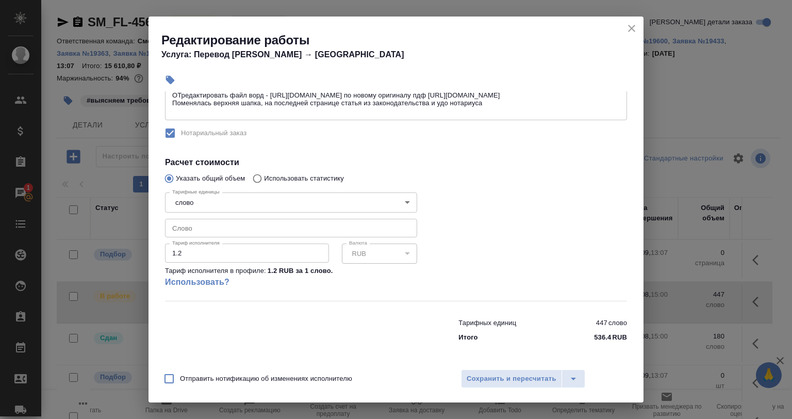
click at [625, 29] on button "close" at bounding box center [631, 28] width 15 height 15
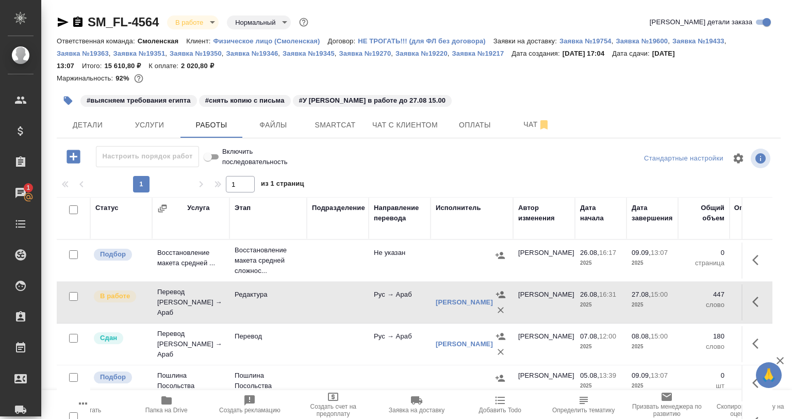
click at [516, 93] on div "#выясняем требования египта #снять копию с письма #У Ийада в работе до 27.08 15…" at bounding box center [298, 100] width 483 height 23
click at [746, 353] on button "button" at bounding box center [758, 343] width 25 height 25
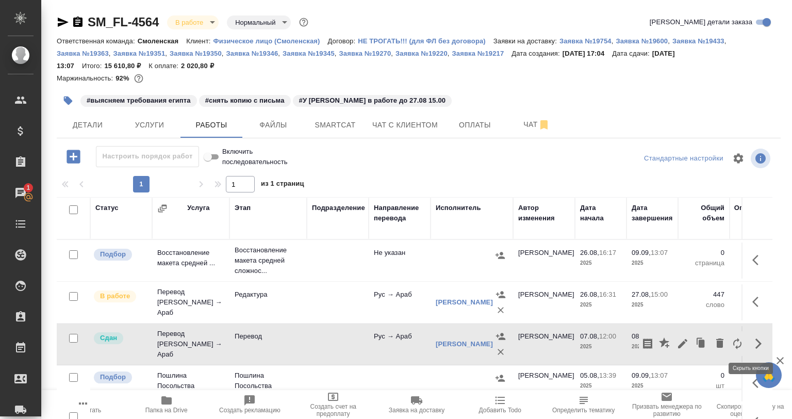
click at [752, 346] on icon "button" at bounding box center [758, 343] width 12 height 12
click at [746, 343] on button "button" at bounding box center [758, 343] width 25 height 25
click at [679, 342] on icon "button" at bounding box center [683, 343] width 12 height 12
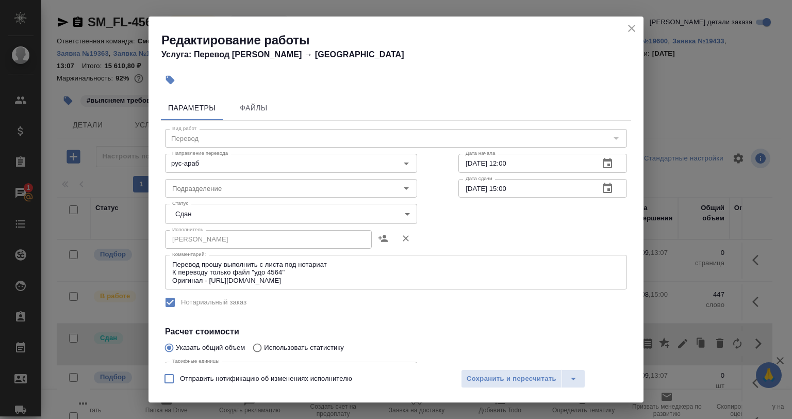
click at [744, 97] on div "Редактирование работы Услуга: Перевод Стандарт Рус → Араб Параметры Файлы Вид р…" at bounding box center [396, 209] width 792 height 419
click at [628, 24] on icon "close" at bounding box center [631, 28] width 12 height 12
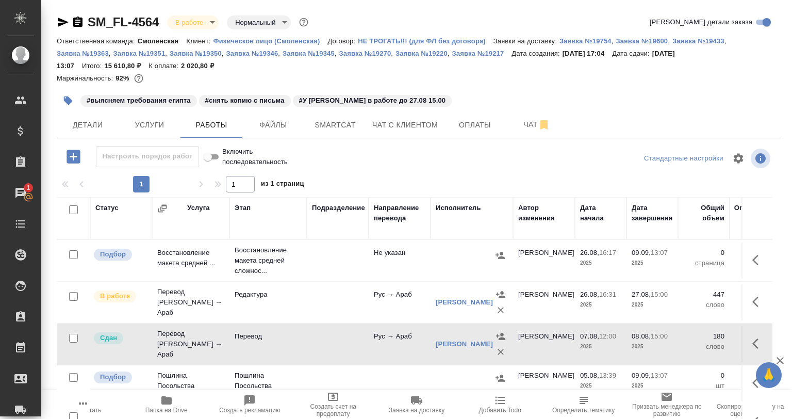
click at [746, 297] on button "button" at bounding box center [758, 301] width 25 height 25
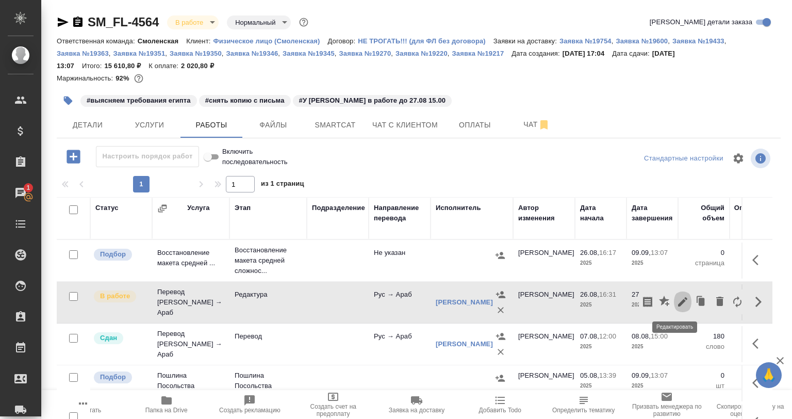
click at [677, 295] on icon "button" at bounding box center [683, 301] width 12 height 12
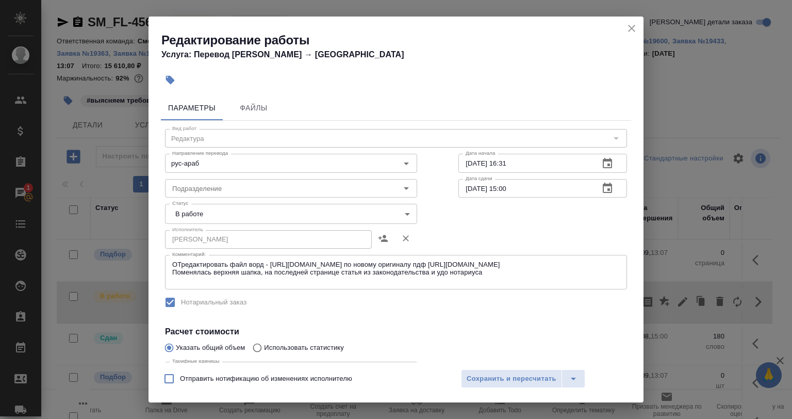
scroll to position [52, 0]
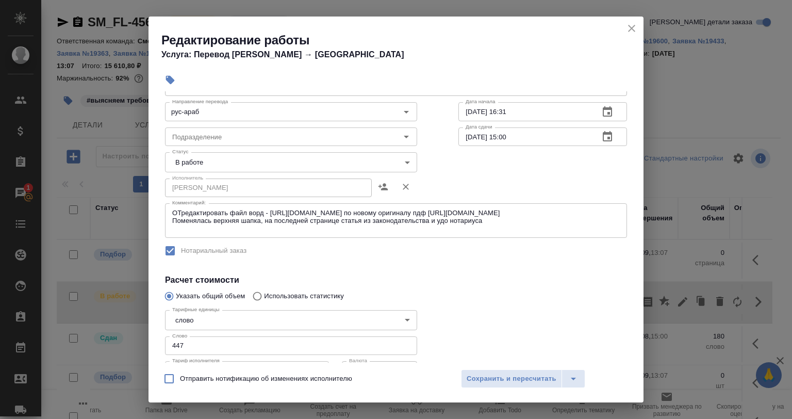
click at [218, 166] on body "🙏 .cls-1 fill:#fff; AWATERA Babkina Anastasiya Клиенты Спецификации Заказы 1 Ча…" at bounding box center [396, 209] width 792 height 419
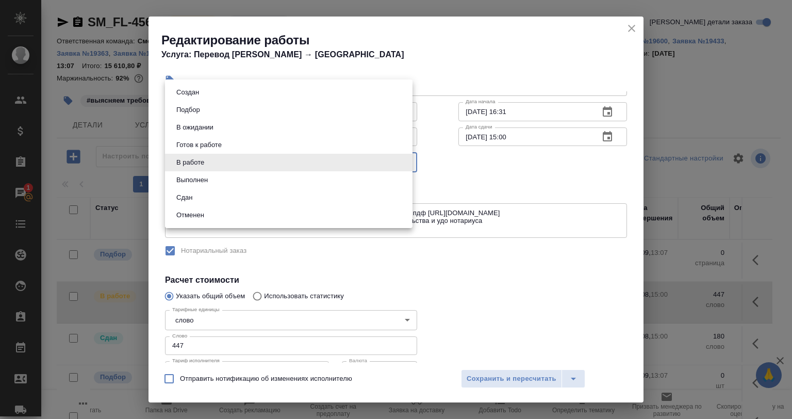
click at [215, 192] on li "Сдан" at bounding box center [289, 198] width 248 height 18
type input "closed"
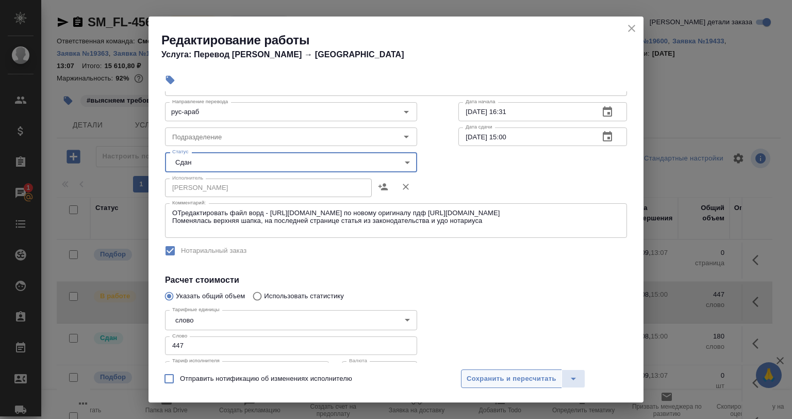
drag, startPoint x: 493, startPoint y: 376, endPoint x: 500, endPoint y: 390, distance: 15.7
click at [493, 376] on span "Сохранить и пересчитать" at bounding box center [512, 379] width 90 height 12
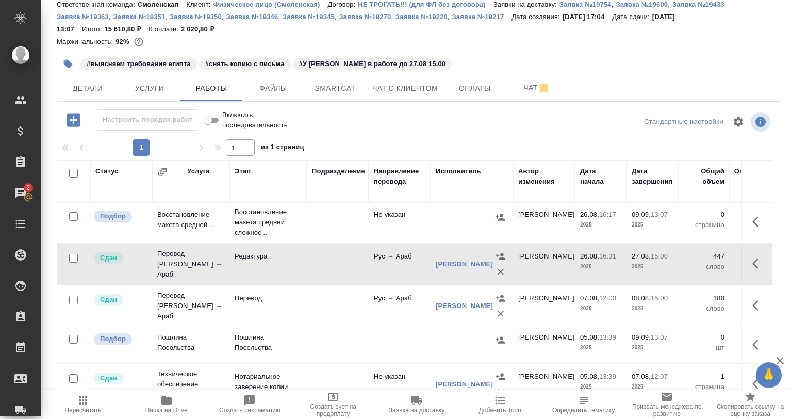
scroll to position [0, 0]
click at [80, 121] on button "button" at bounding box center [73, 119] width 28 height 21
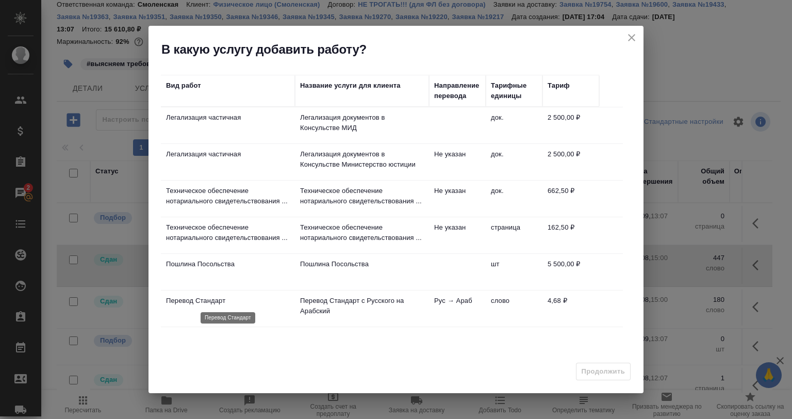
click at [258, 299] on p "Перевод Стандарт" at bounding box center [228, 300] width 124 height 10
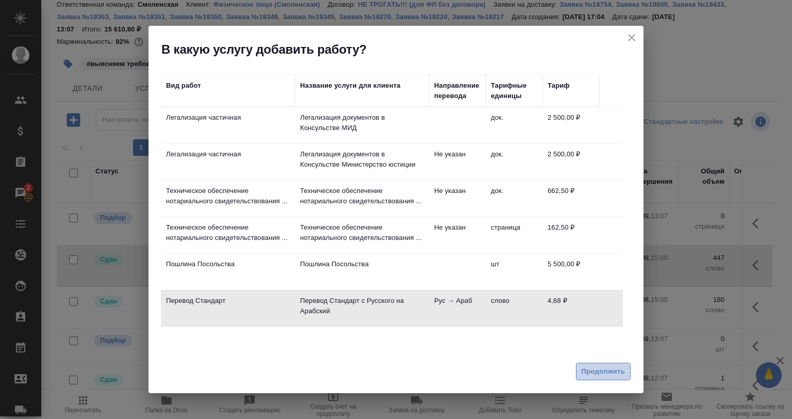
click at [590, 367] on span "Продолжить" at bounding box center [603, 372] width 43 height 12
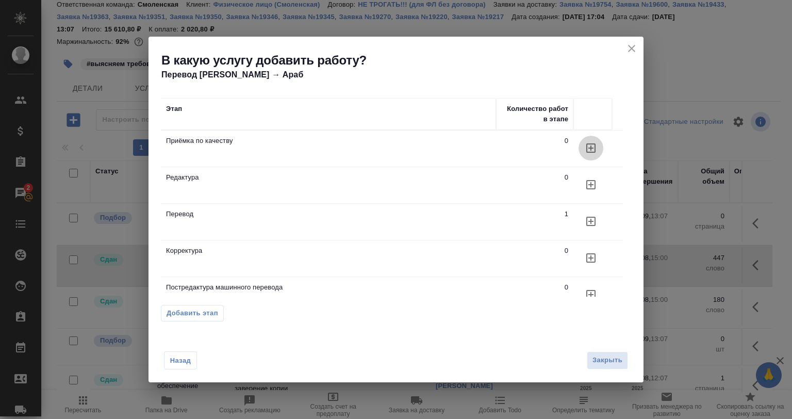
click at [594, 143] on icon "button" at bounding box center [590, 147] width 9 height 9
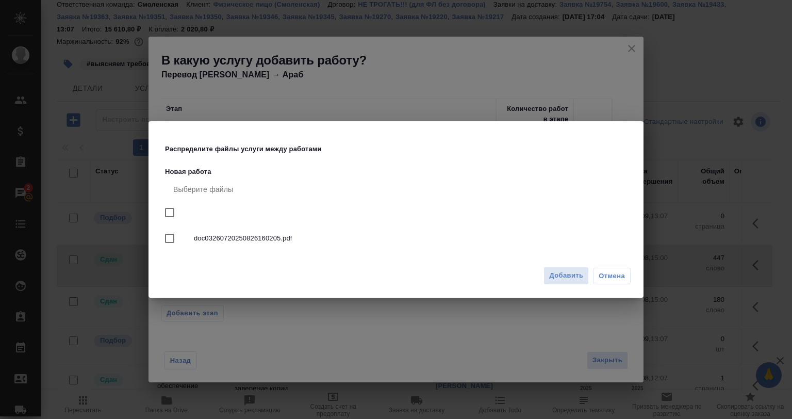
drag, startPoint x: 171, startPoint y: 211, endPoint x: 192, endPoint y: 220, distance: 23.6
click at [171, 211] on input "checkbox" at bounding box center [170, 213] width 22 height 22
checkbox input "true"
click at [582, 271] on span "Добавить" at bounding box center [566, 276] width 34 height 12
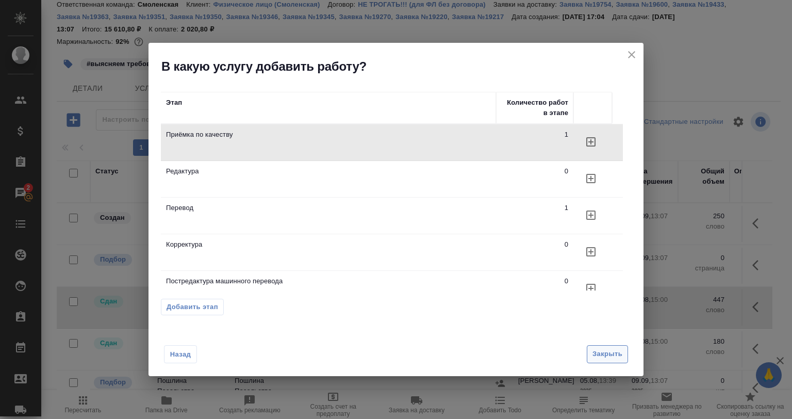
click at [599, 361] on button "Закрыть" at bounding box center [607, 354] width 41 height 18
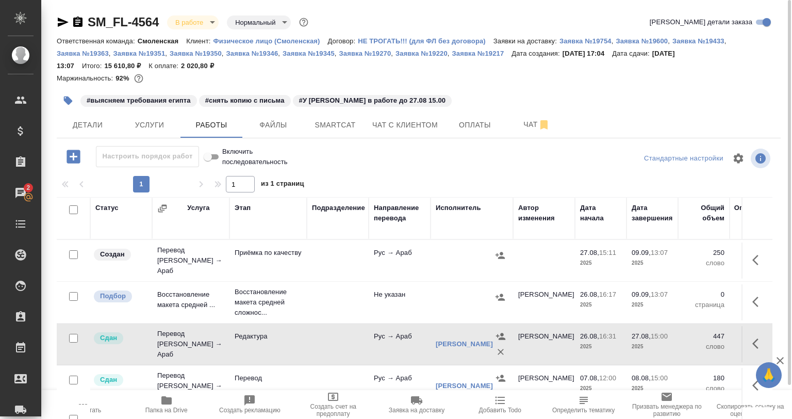
click at [746, 265] on button "button" at bounding box center [758, 260] width 25 height 25
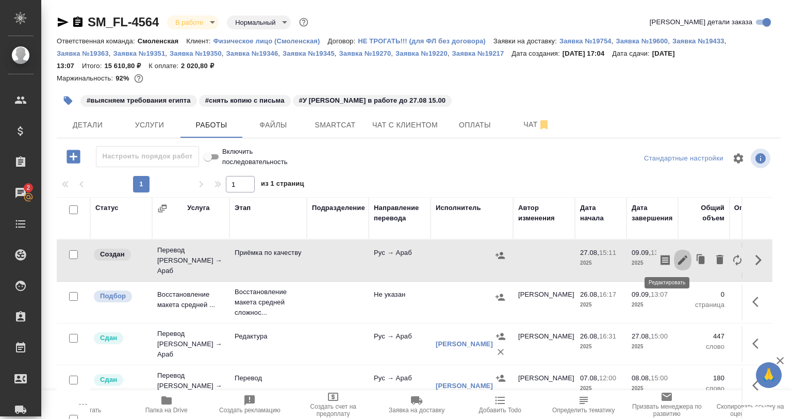
click at [677, 254] on icon "button" at bounding box center [683, 260] width 12 height 12
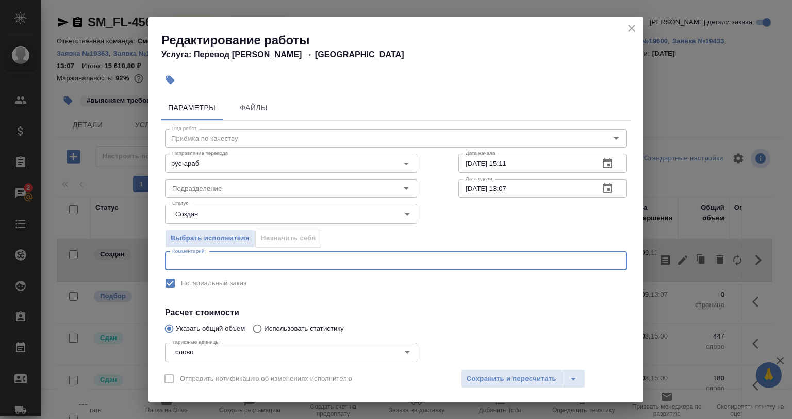
click at [204, 257] on textarea at bounding box center [396, 261] width 448 height 8
click at [337, 257] on textarea "Под нот, проверить, все ли на месте (элементы)" at bounding box center [396, 261] width 448 height 8
paste textarea "https://drive.awatera.com/s/eHYFeSP3gK36AZp"
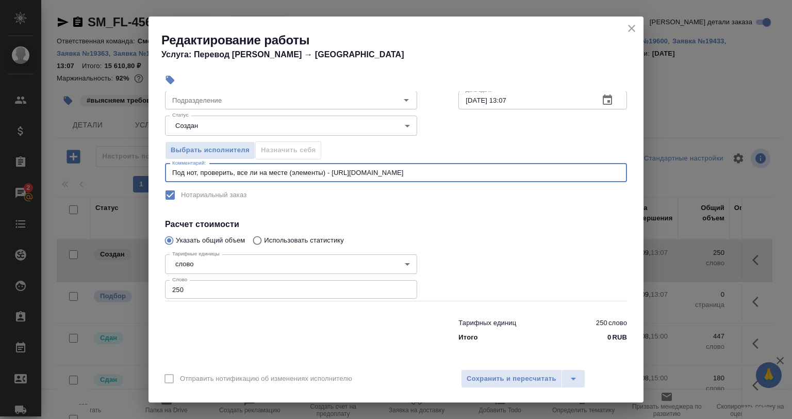
type textarea "Под нот, проверить, все ли на месте (элементы) - https://drive.awatera.com/s/eH…"
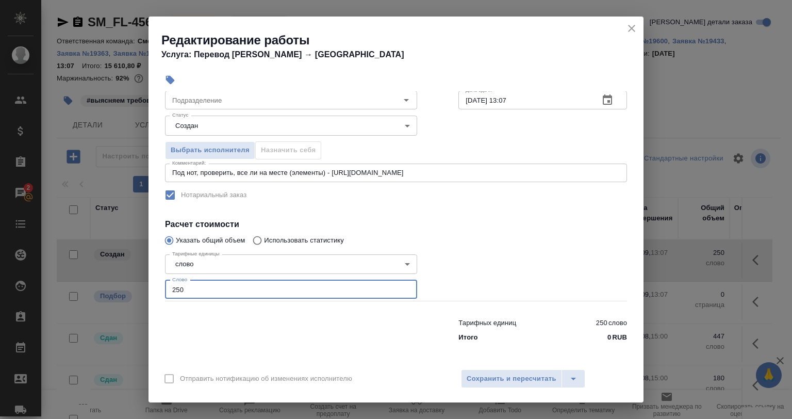
drag, startPoint x: 182, startPoint y: 293, endPoint x: 164, endPoint y: 295, distance: 18.2
click at [164, 295] on div "Вид работ Приёмка по качеству Вид работ Направление перевода рус-араб Направлен…" at bounding box center [396, 189] width 470 height 314
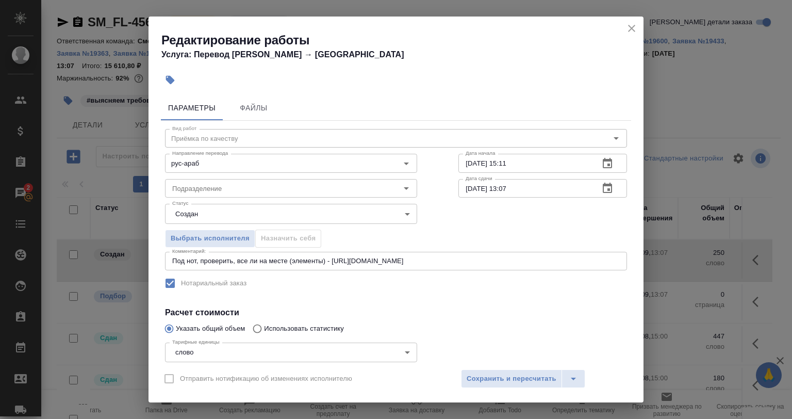
type input "1"
click at [216, 212] on body "🙏 .cls-1 fill:#fff; AWATERA Babkina Anastasiya Клиенты Спецификации Заказы 2 Ча…" at bounding box center [396, 209] width 792 height 419
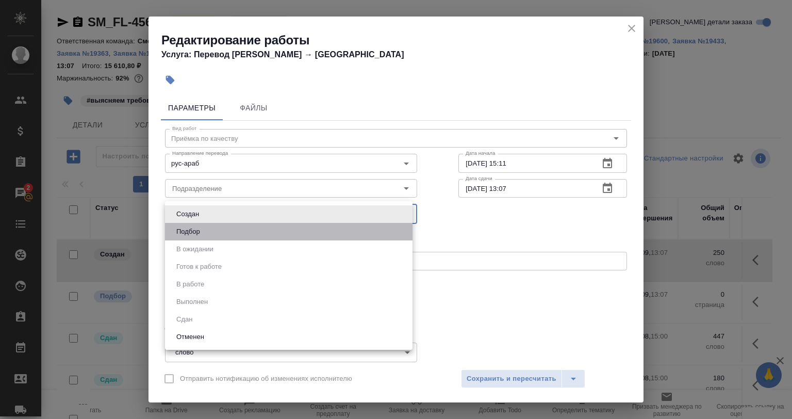
drag, startPoint x: 210, startPoint y: 234, endPoint x: 213, endPoint y: 186, distance: 47.5
click at [212, 224] on li "Подбор" at bounding box center [289, 232] width 248 height 18
type input "recruiting"
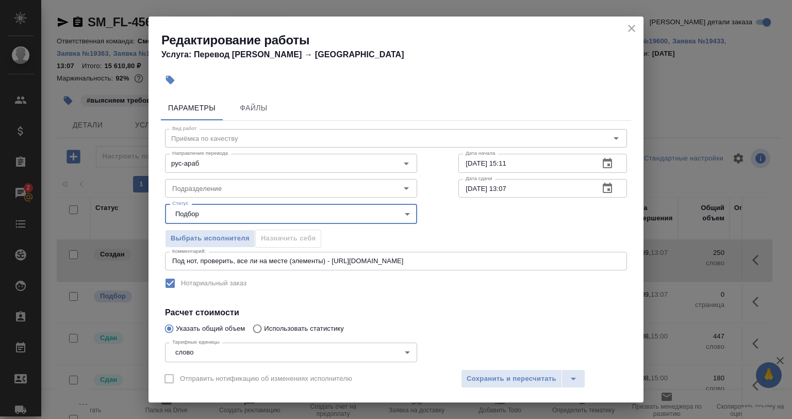
click at [213, 184] on div "Создан Подбор В ожидании Готов к работе В работе Выполнен Сдан Отменен" at bounding box center [396, 209] width 792 height 419
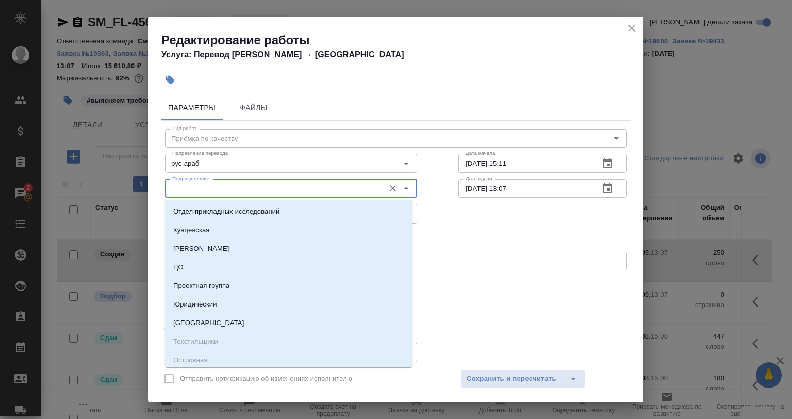
click at [217, 190] on input "Подразделение" at bounding box center [273, 188] width 211 height 12
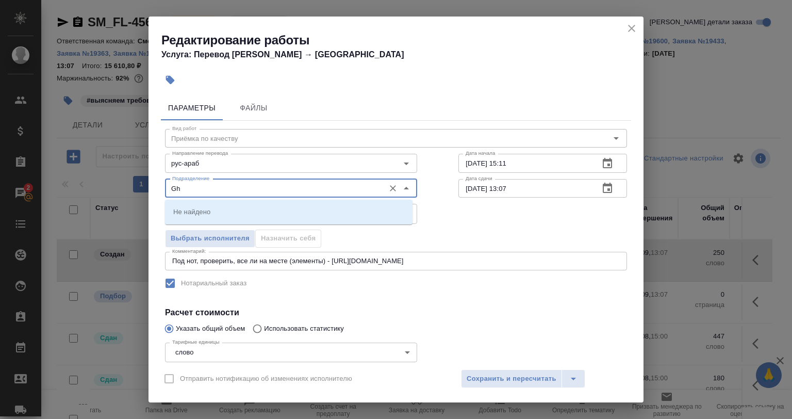
type input "G"
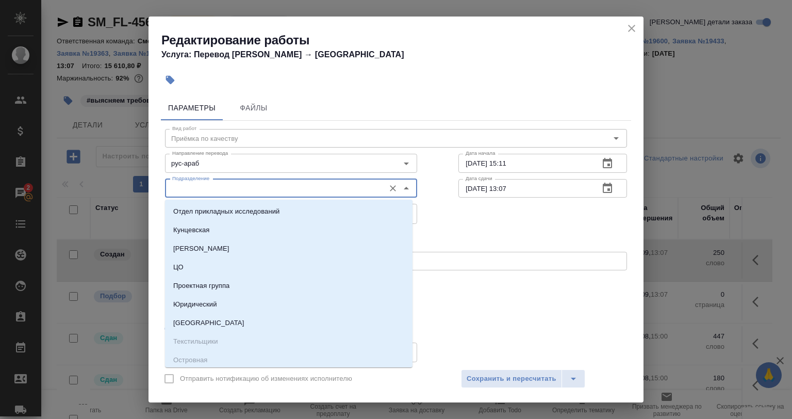
type input "п"
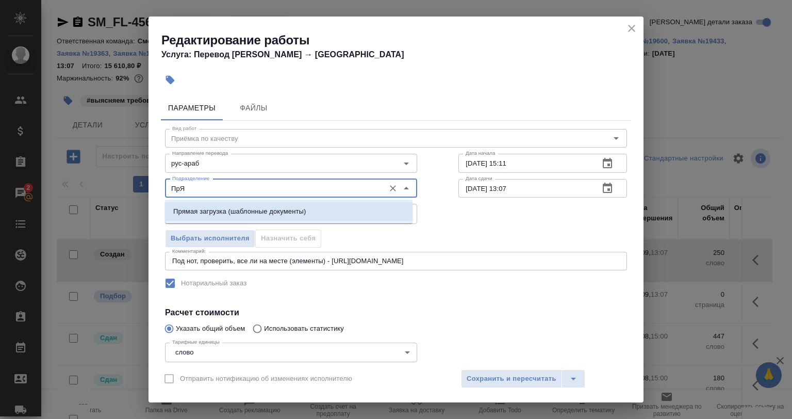
click at [224, 210] on p "Прямая загрузка (шаблонные документы)" at bounding box center [239, 211] width 133 height 10
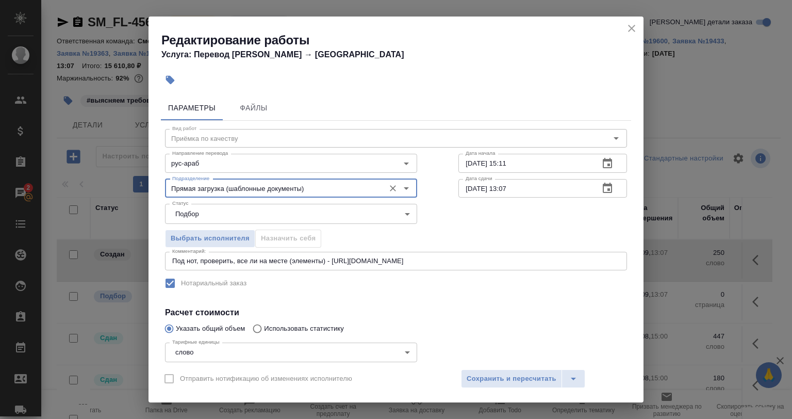
type input "Прямая загрузка (шаблонные документы)"
click at [323, 258] on textarea "Под нот, проверить, все ли на месте (элементы) - https://drive.awatera.com/s/eH…" at bounding box center [396, 261] width 448 height 8
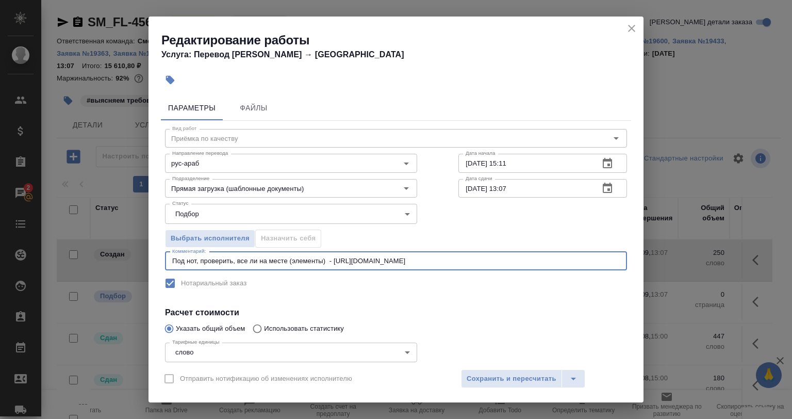
type textarea "Под нот, проверить, все ли на месте (элементы) - https://drive.awatera.com/s/eH…"
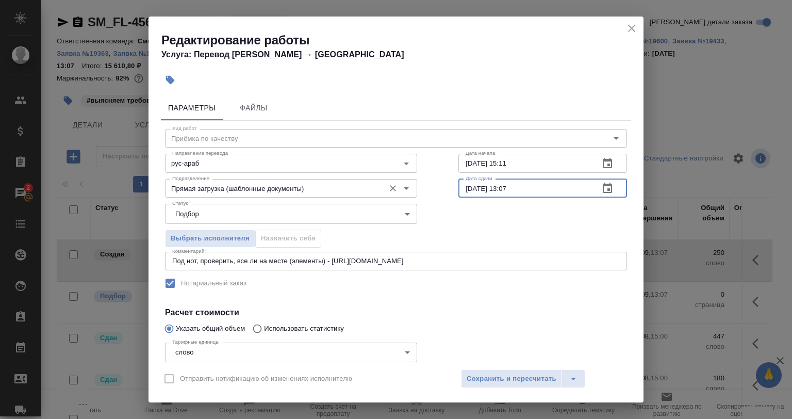
drag, startPoint x: 520, startPoint y: 188, endPoint x: 395, endPoint y: 182, distance: 125.0
click at [407, 189] on div "Подразделение Прямая загрузка (шаблонные документы) Подразделение Дата сдачи 09…" at bounding box center [395, 187] width 503 height 66
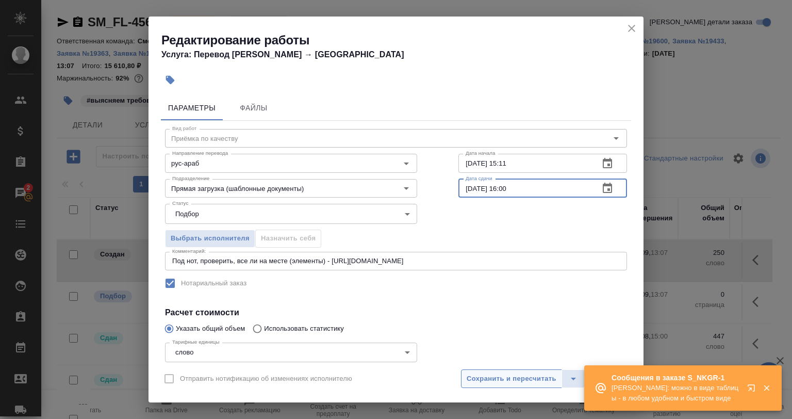
type input "27.08.2025 16:00"
click at [471, 381] on span "Сохранить и пересчитать" at bounding box center [512, 379] width 90 height 12
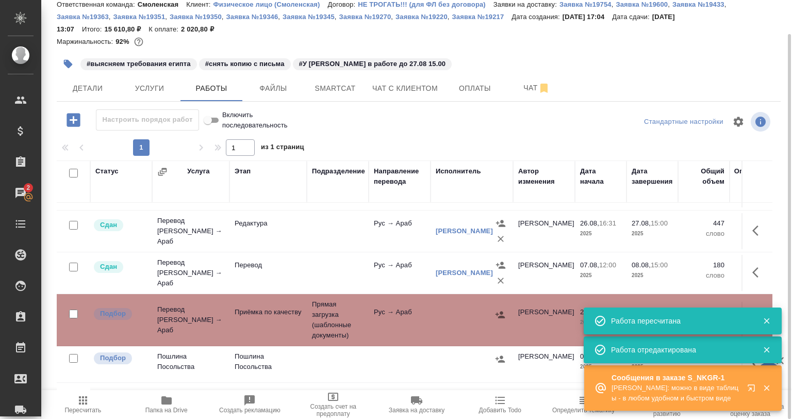
scroll to position [52, 0]
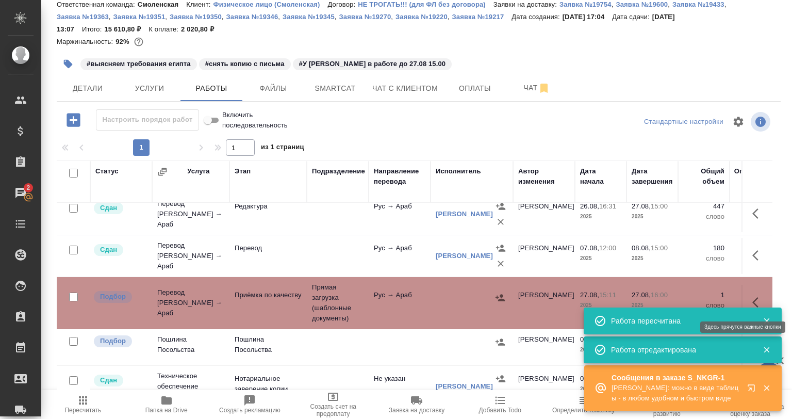
click at [752, 301] on icon "button" at bounding box center [758, 302] width 12 height 12
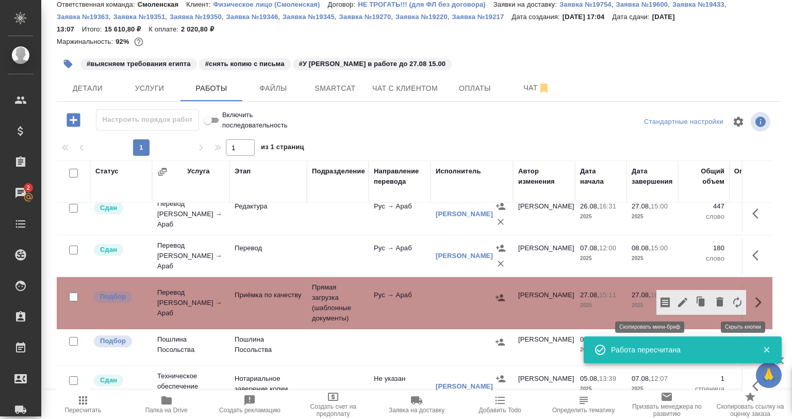
click at [659, 299] on icon "button" at bounding box center [665, 302] width 12 height 12
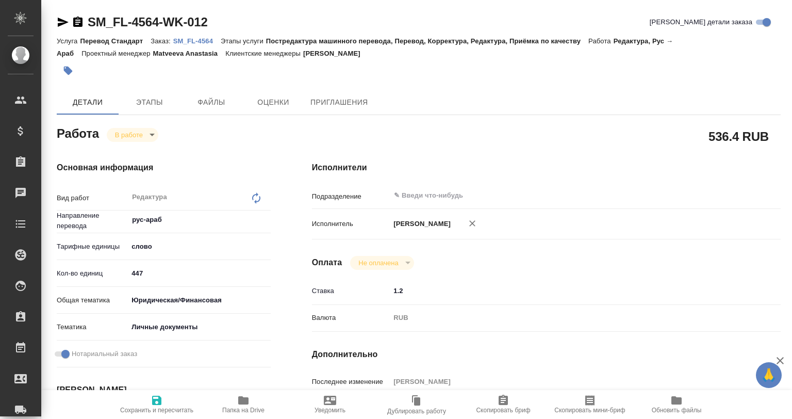
type textarea "x"
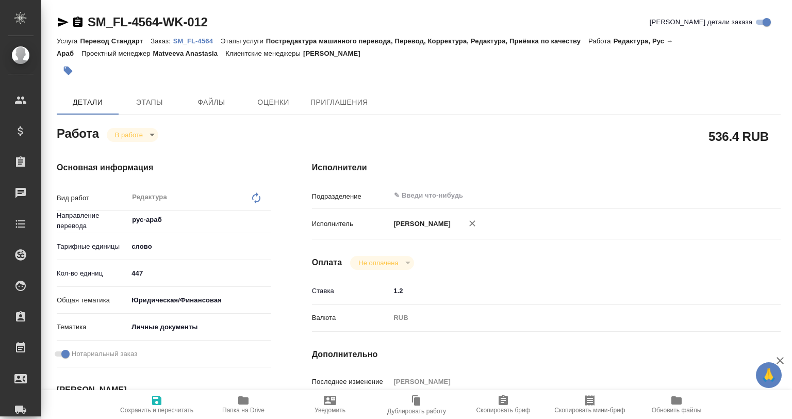
type textarea "x"
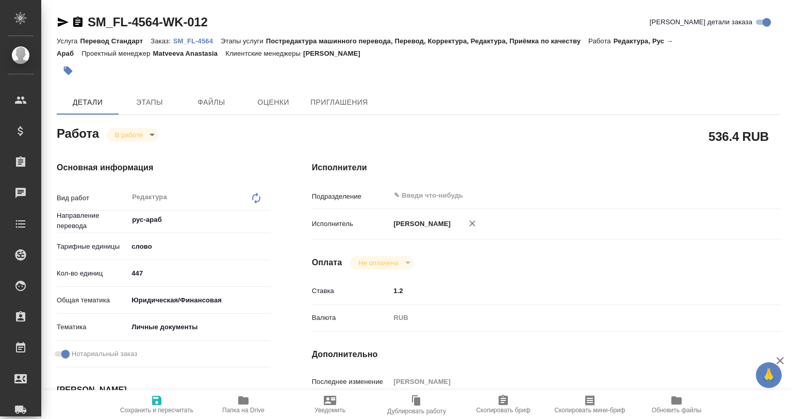
type textarea "x"
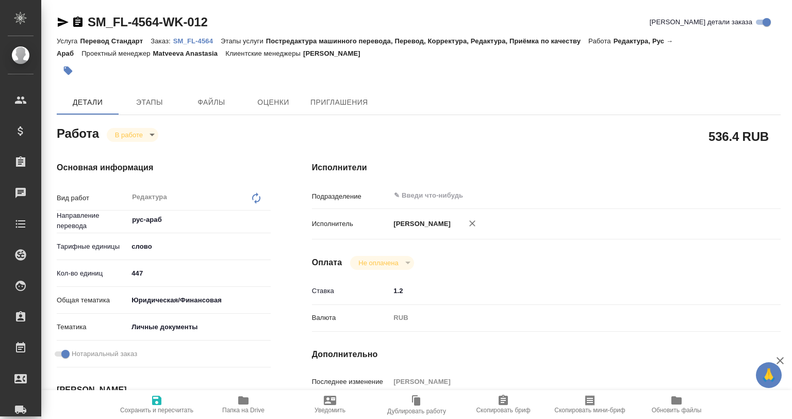
type textarea "x"
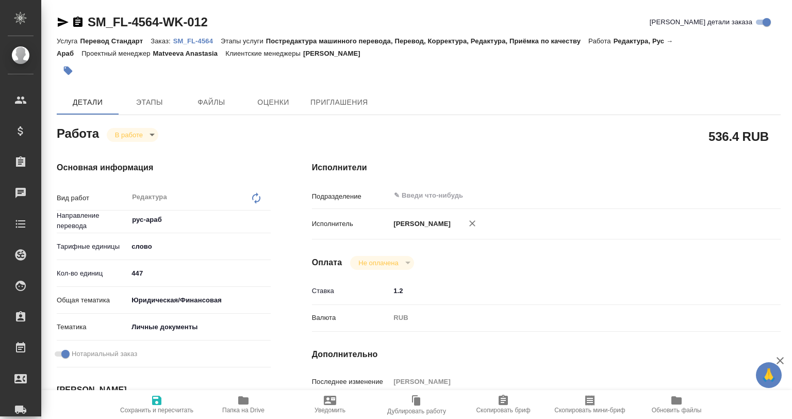
type textarea "x"
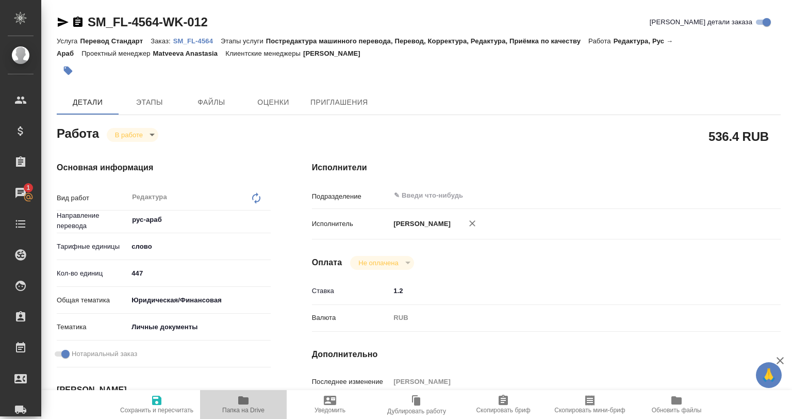
click at [243, 401] on icon "button" at bounding box center [243, 400] width 10 height 8
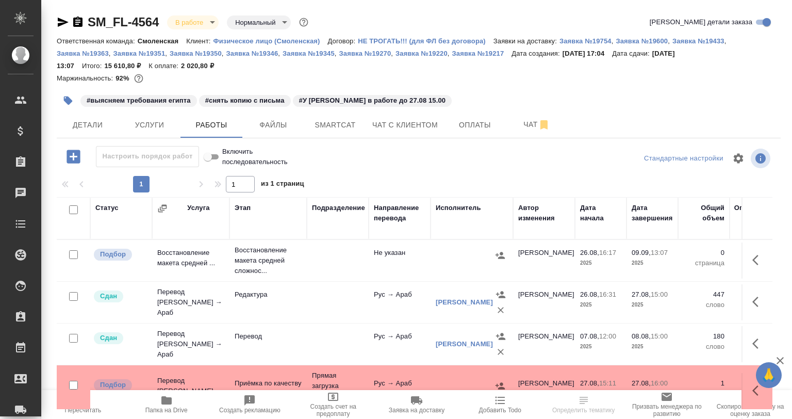
click at [64, 102] on icon "button" at bounding box center [68, 100] width 10 height 10
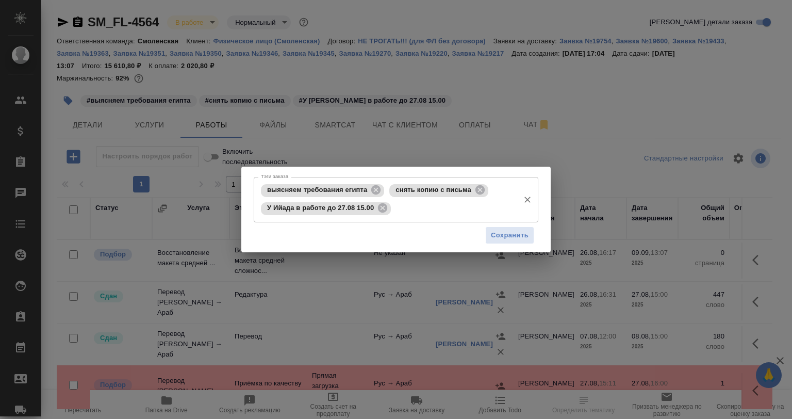
click at [378, 206] on icon at bounding box center [382, 207] width 11 height 11
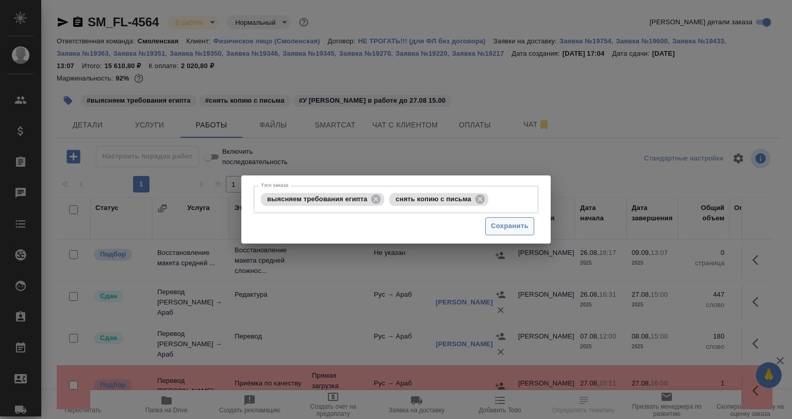
click at [501, 221] on span "Сохранить" at bounding box center [510, 226] width 38 height 12
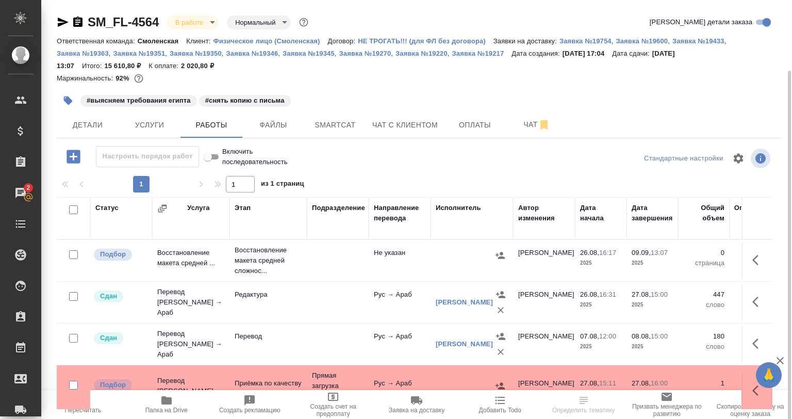
scroll to position [52, 0]
